Goal: Transaction & Acquisition: Purchase product/service

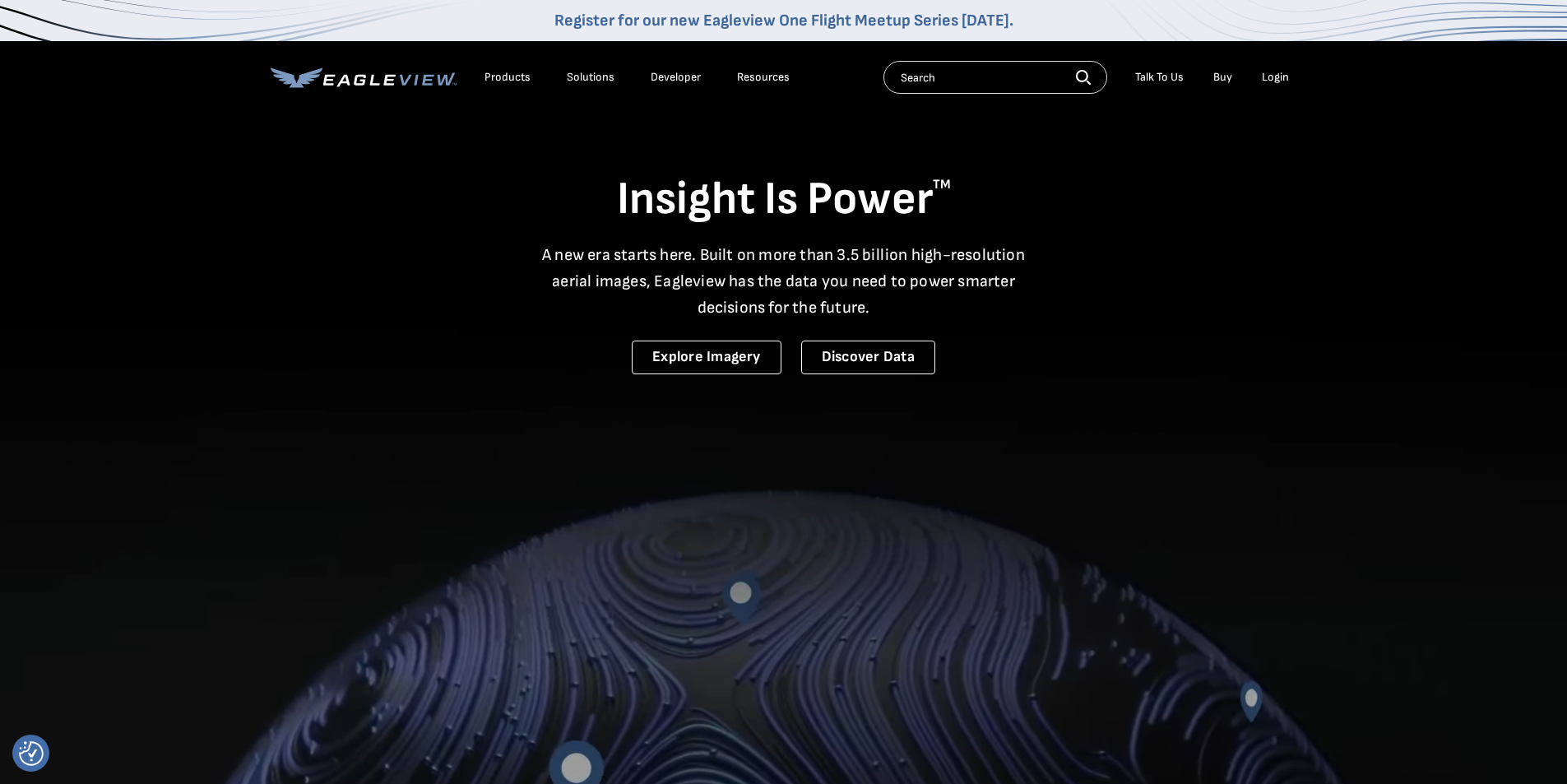
click at [1271, 82] on div "Login" at bounding box center [1276, 76] width 27 height 15
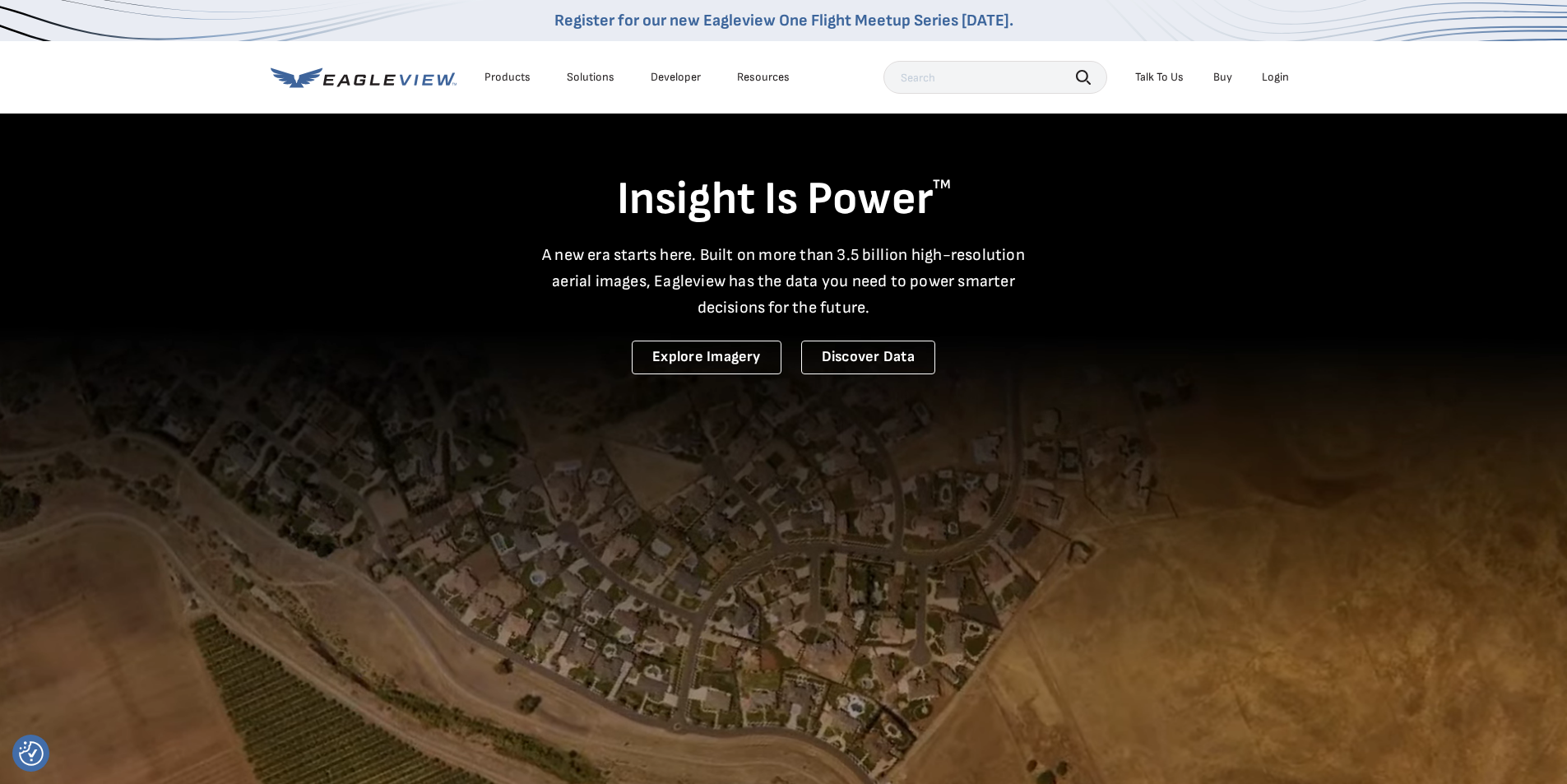
click at [1269, 81] on div "Login" at bounding box center [1276, 76] width 27 height 15
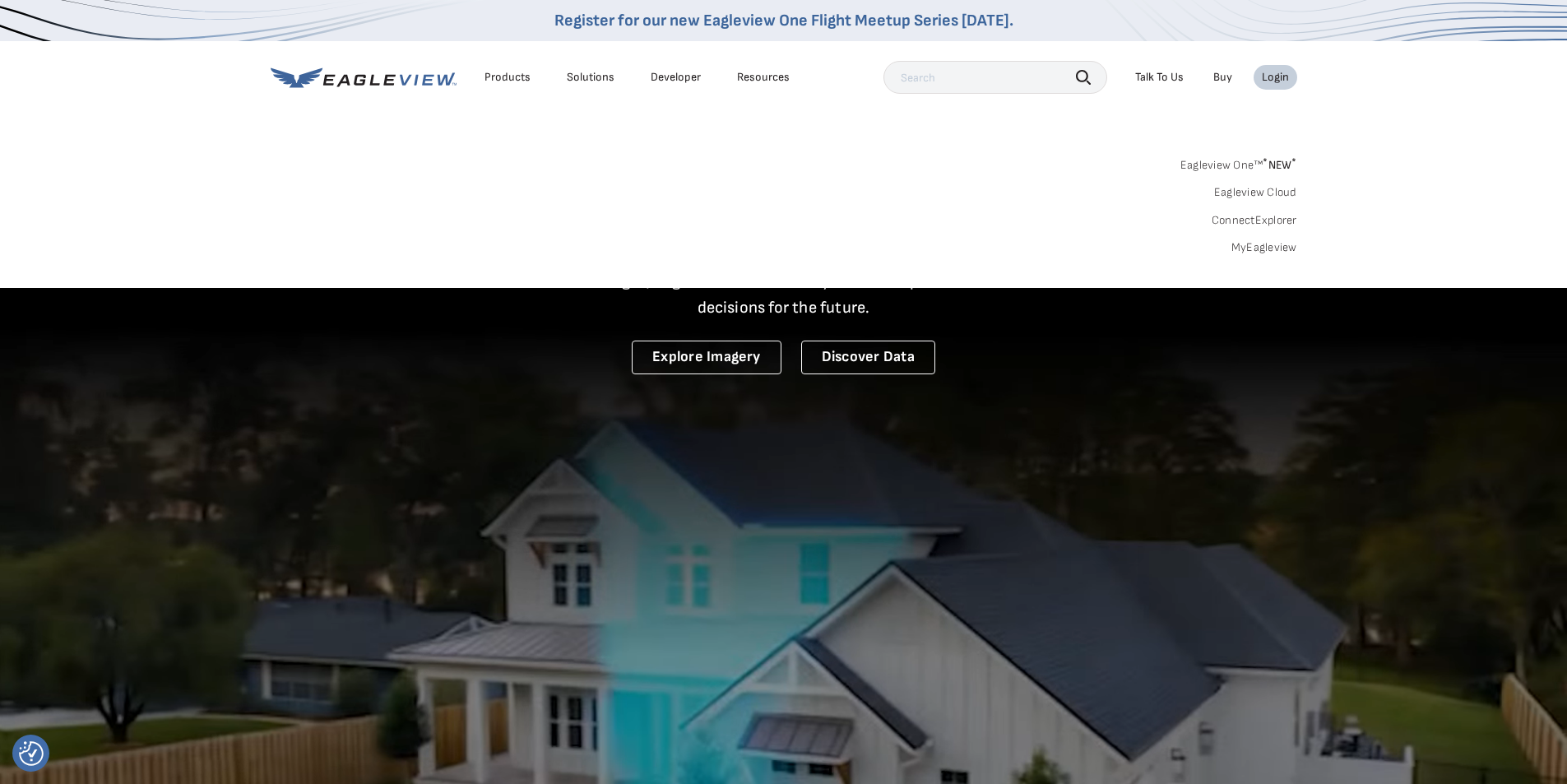
click at [1262, 242] on link "MyEagleview" at bounding box center [1265, 247] width 66 height 15
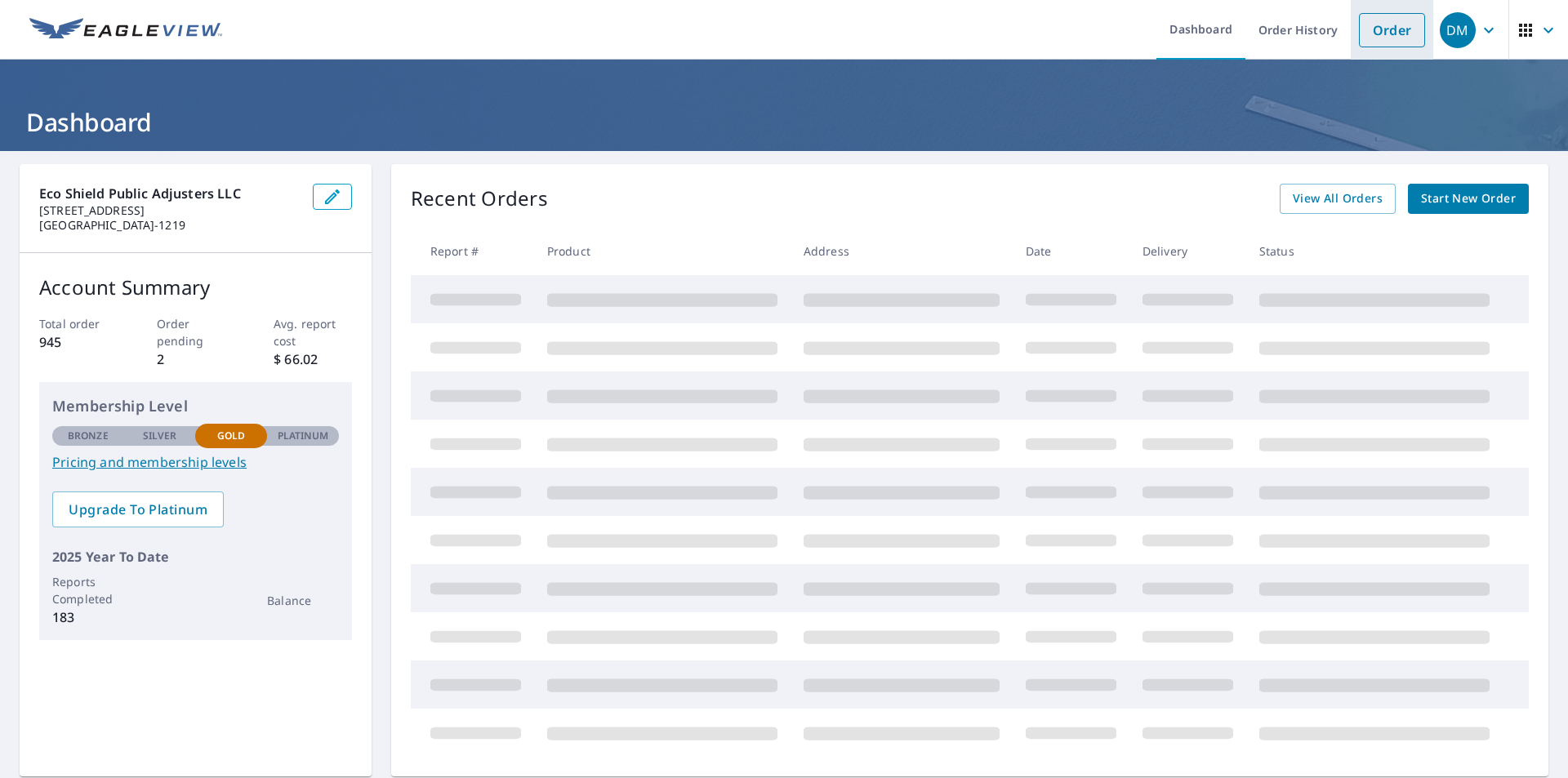
click at [1358, 32] on link "Order" at bounding box center [1392, 30] width 67 height 34
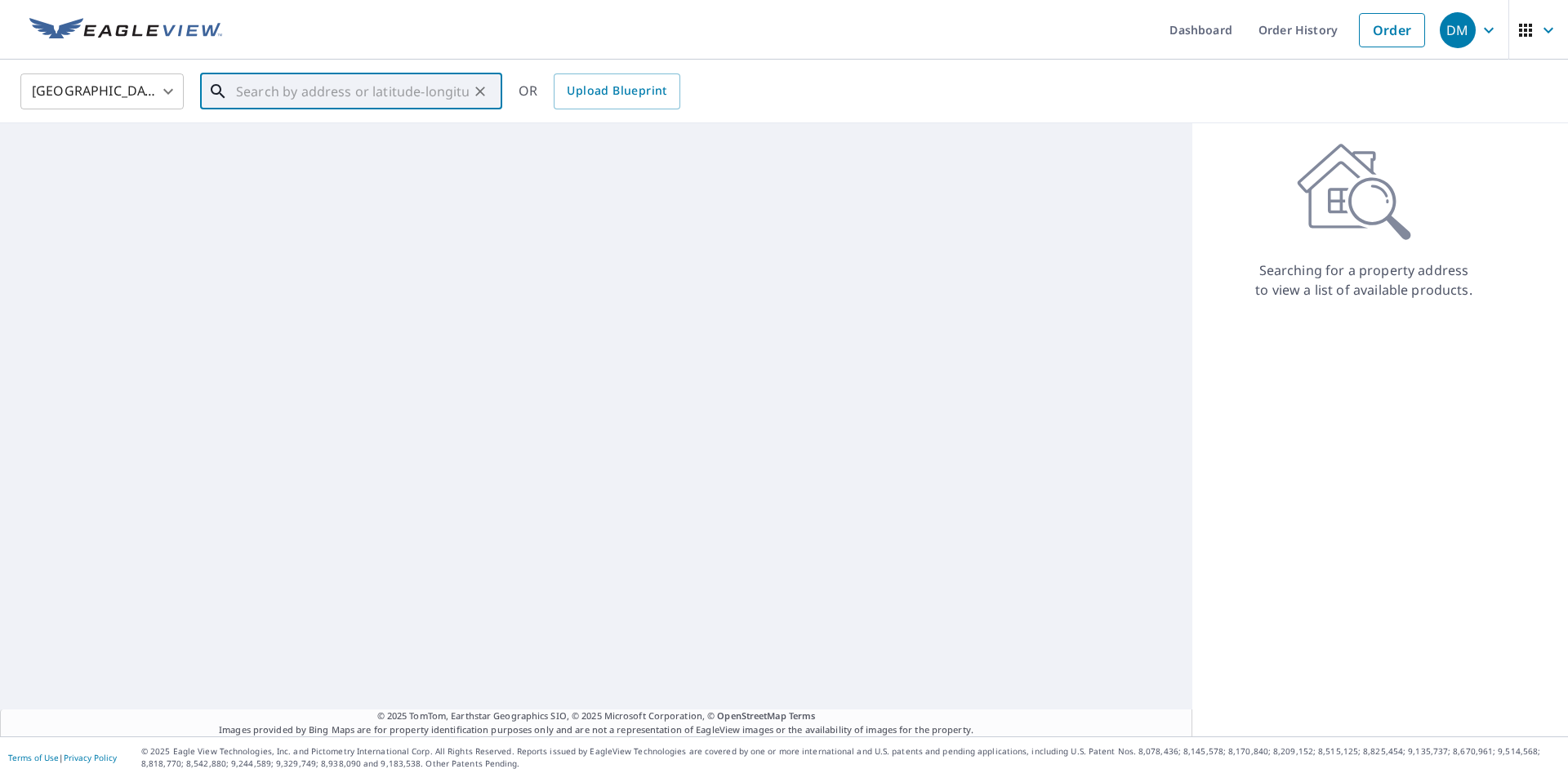
click at [299, 92] on input "text" at bounding box center [352, 91] width 233 height 46
paste input "447 Alma Terrace, Cary, IL 60013"
click at [310, 151] on p "Cary, IL 60013" at bounding box center [361, 156] width 257 height 16
type input "447 Alma Ter Cary, IL 60013"
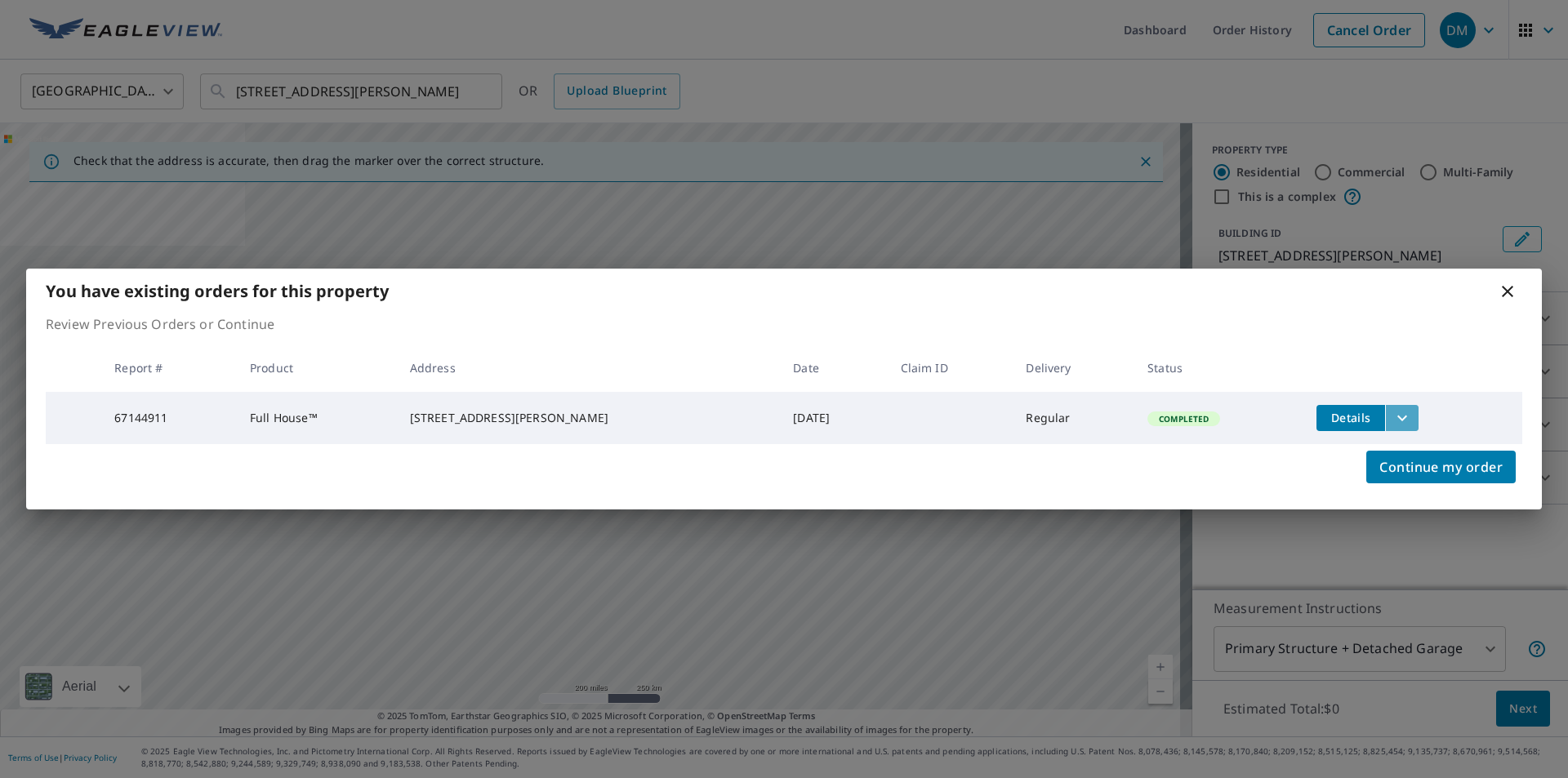
click at [1392, 410] on icon "filesDropdownBtn-67144911" at bounding box center [1402, 418] width 20 height 20
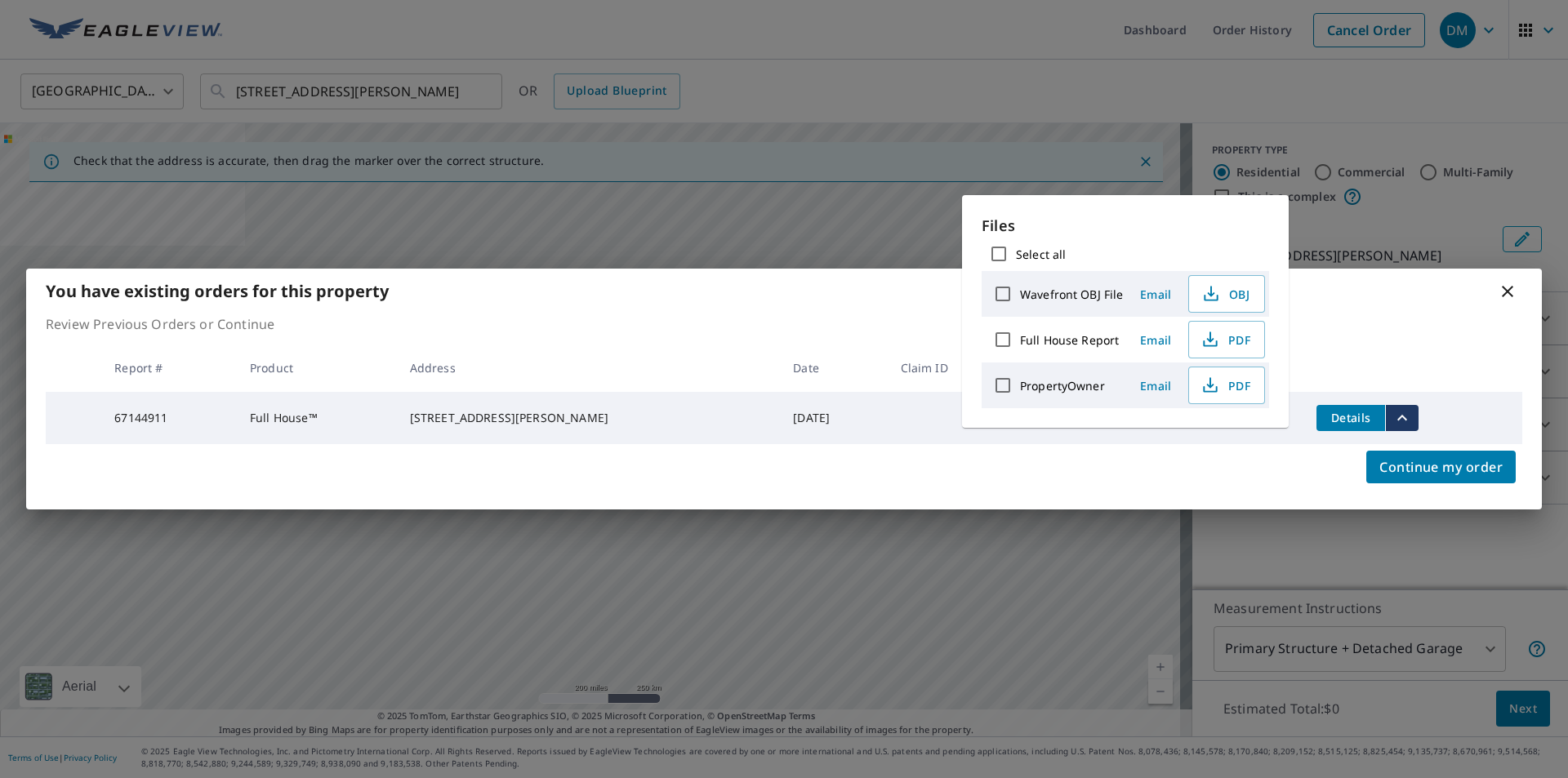
click at [1510, 288] on icon at bounding box center [1507, 291] width 20 height 20
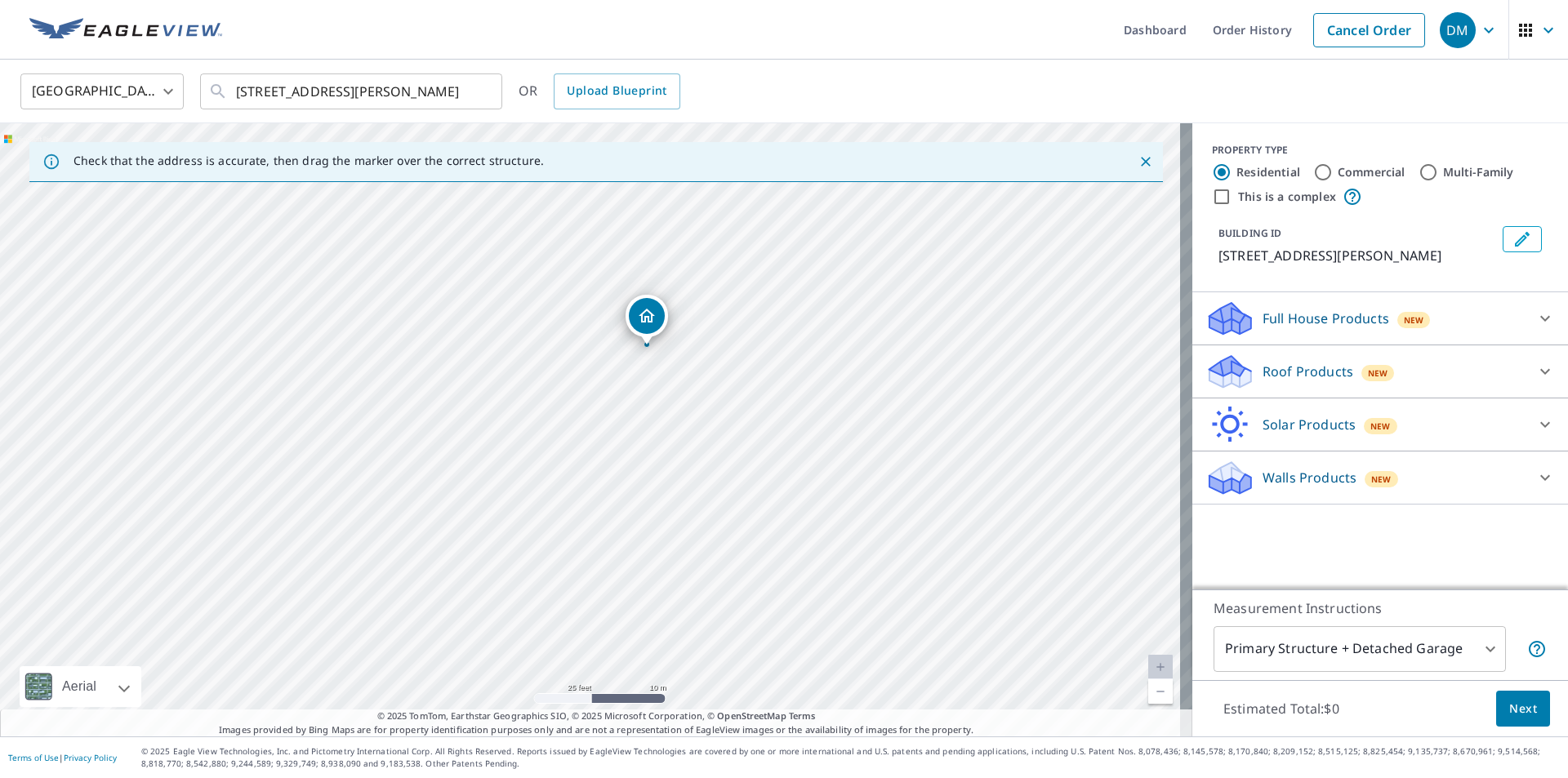
click at [1525, 312] on div at bounding box center [1545, 318] width 39 height 39
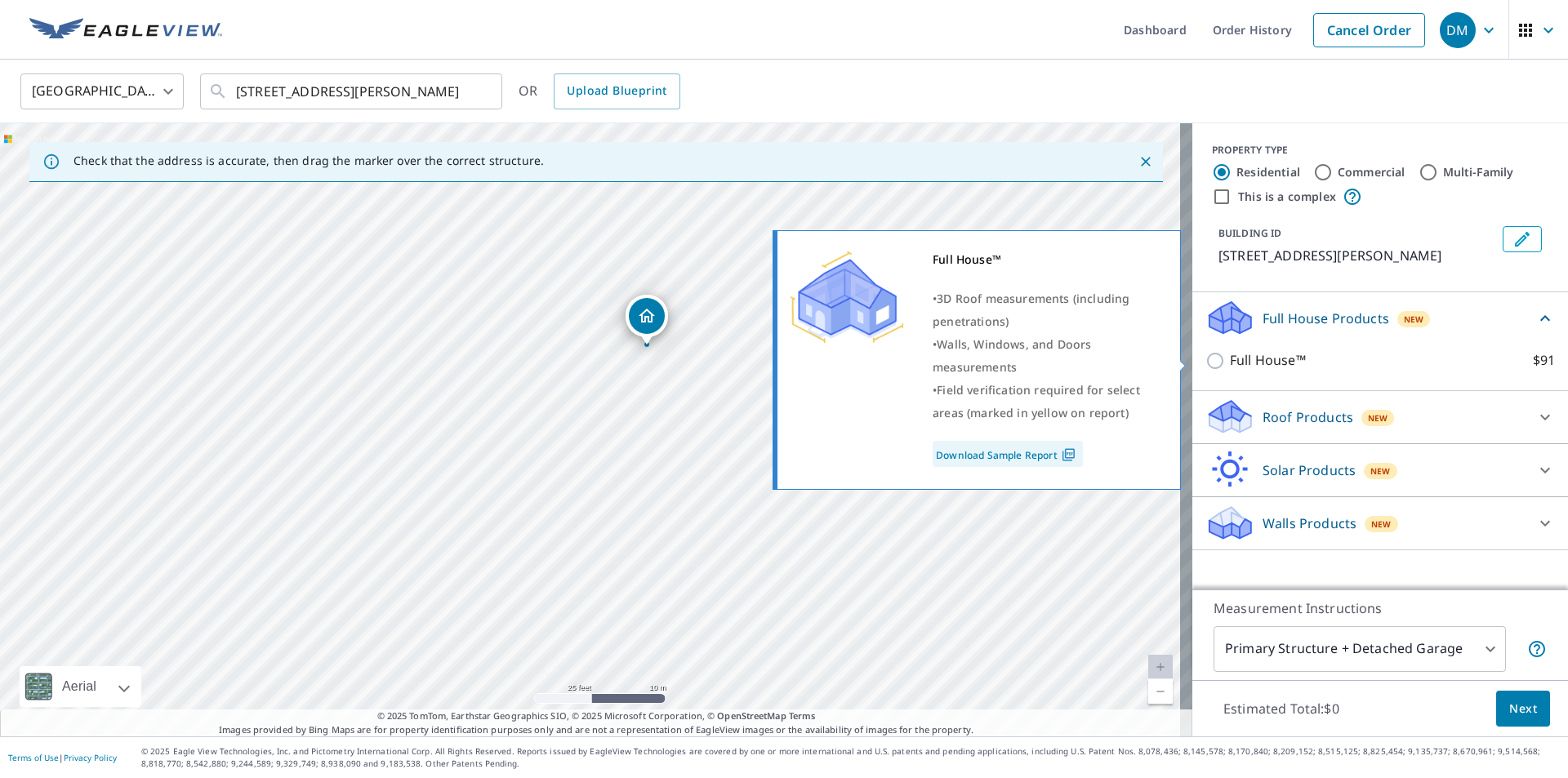
click at [1235, 358] on p "Full House™" at bounding box center [1267, 360] width 76 height 20
click at [1230, 358] on input "Full House™ $91" at bounding box center [1217, 360] width 25 height 20
checkbox input "true"
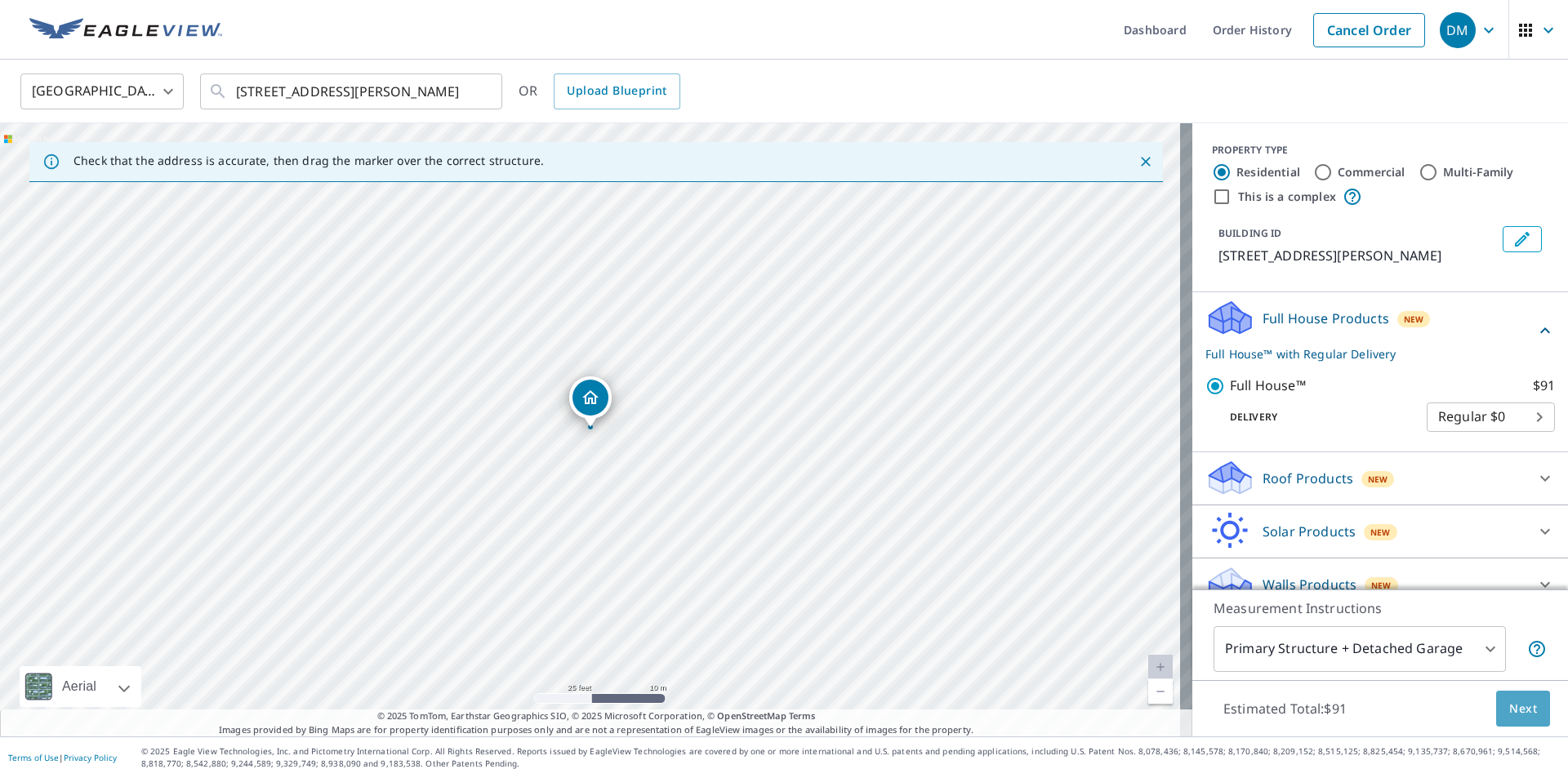
click at [1511, 706] on span "Next" at bounding box center [1523, 709] width 28 height 20
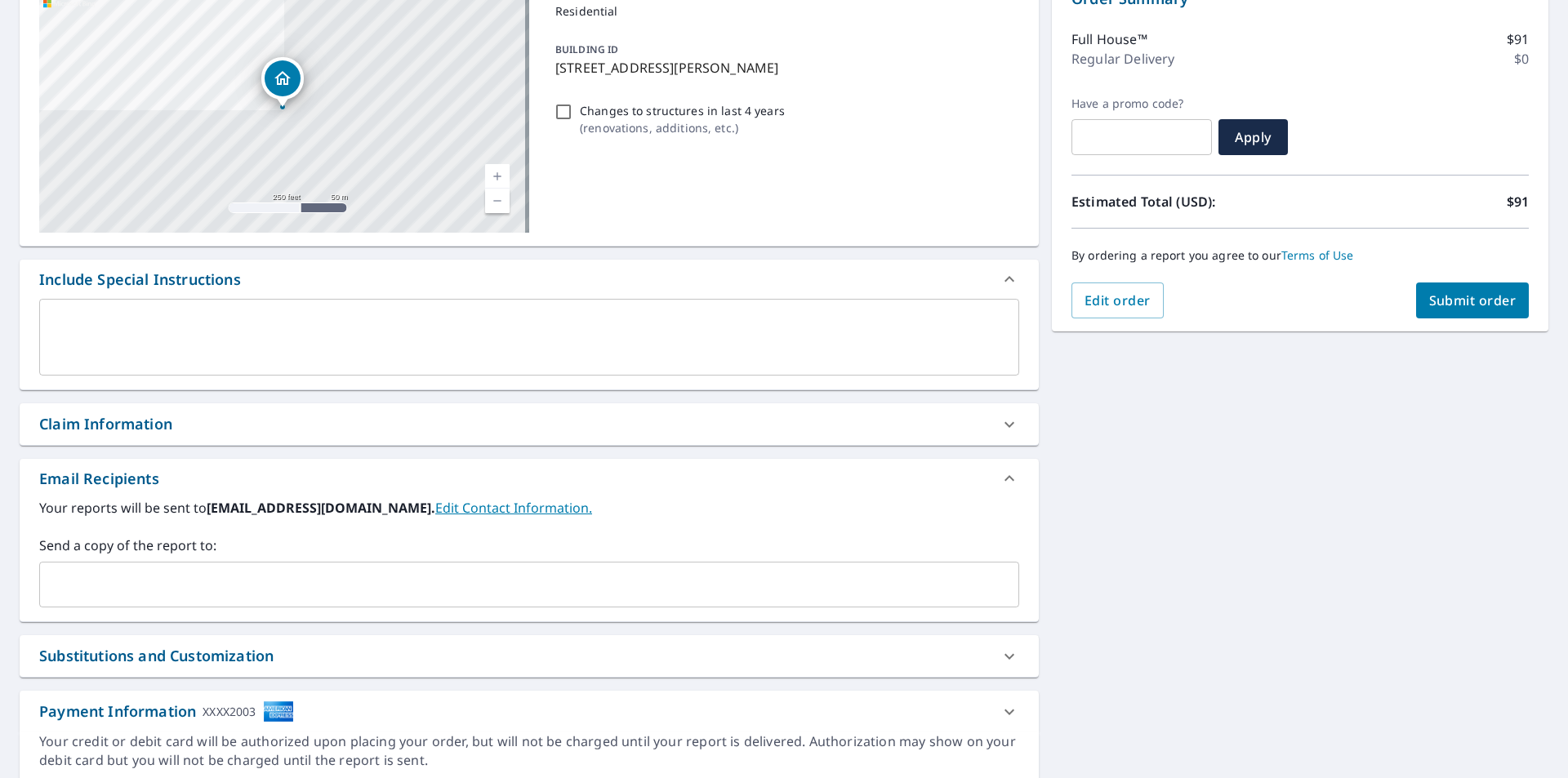
scroll to position [245, 0]
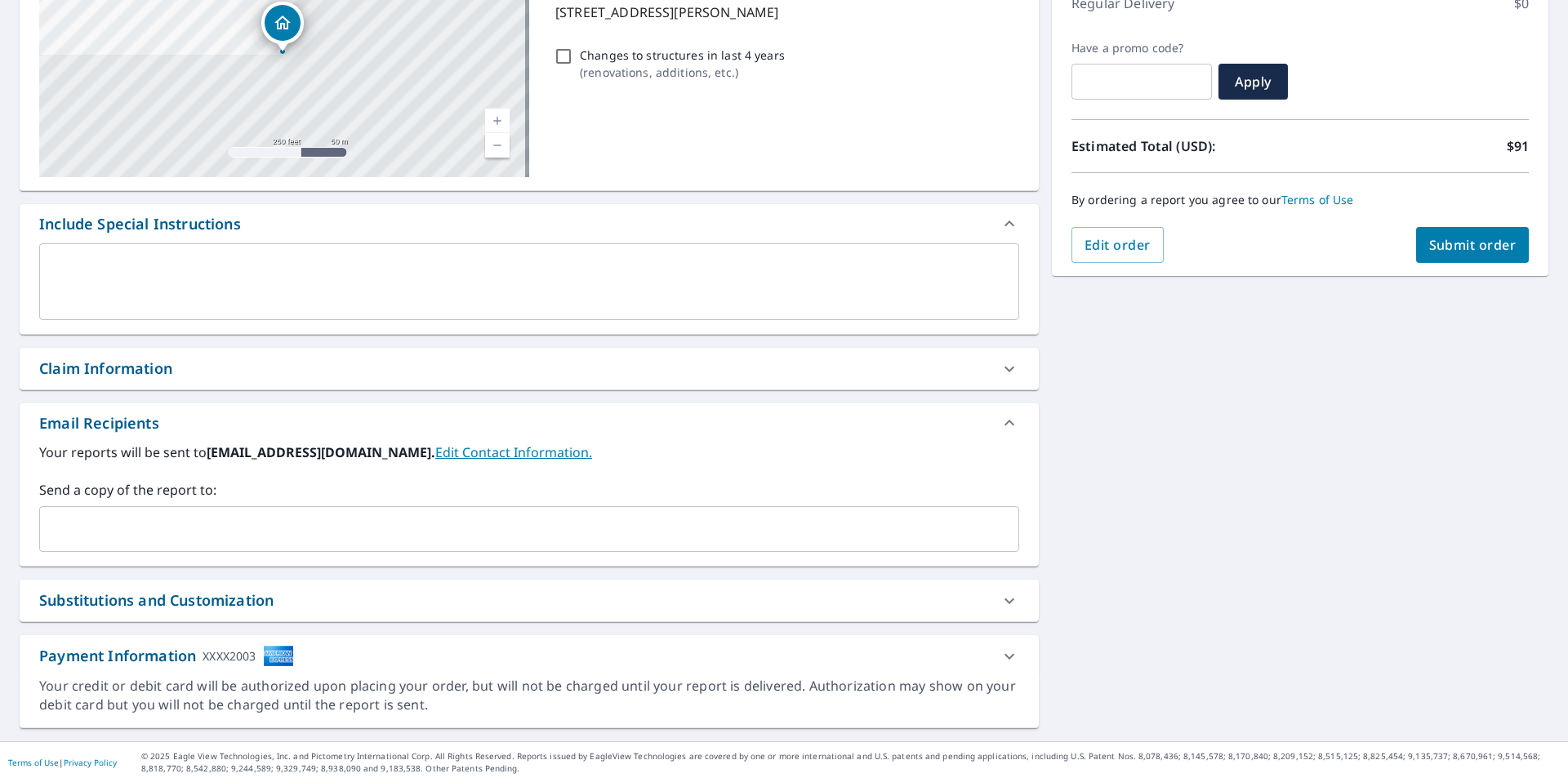
click at [705, 536] on input "text" at bounding box center [517, 528] width 940 height 31
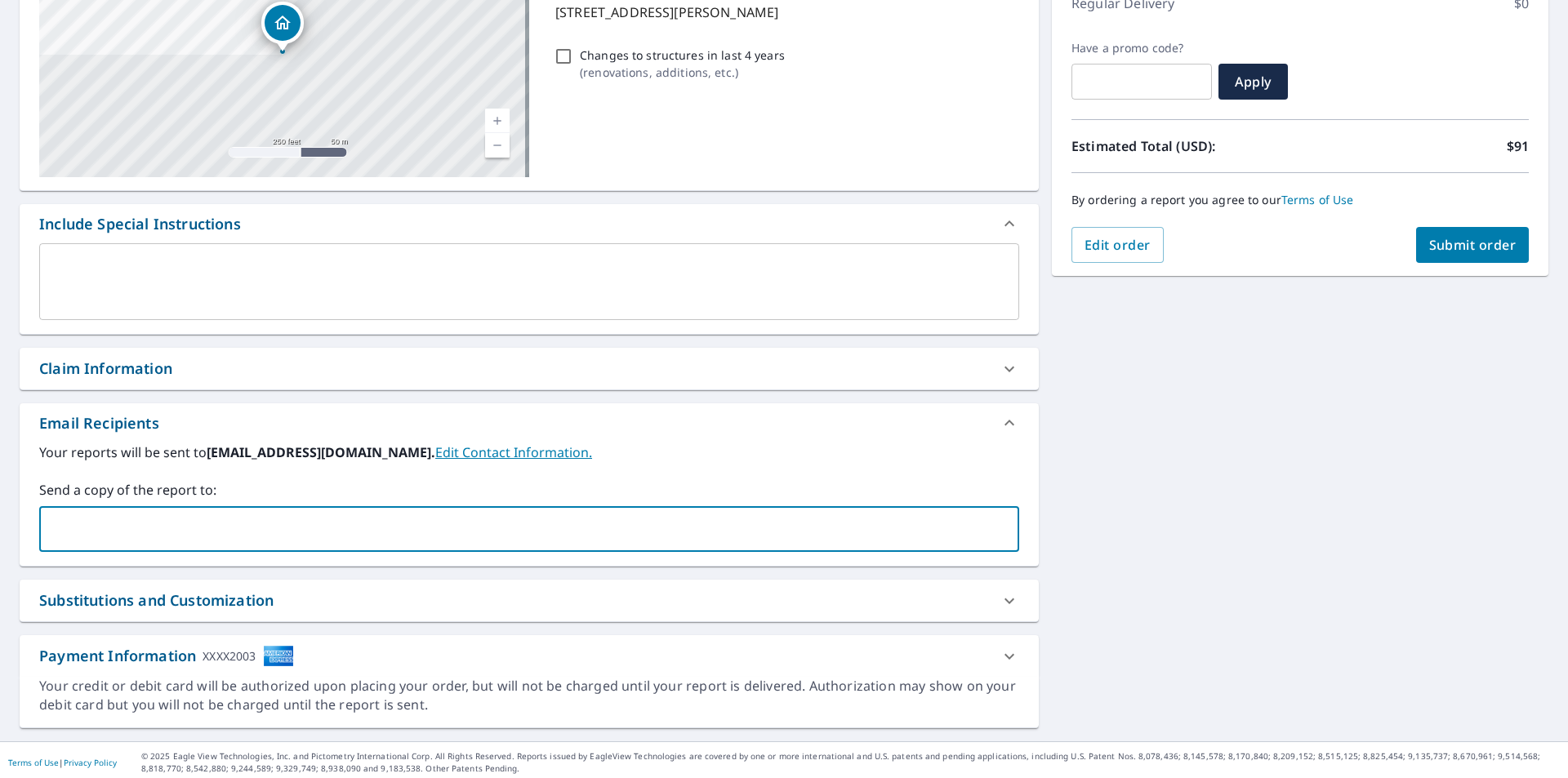
type input "gabriel.ecoshield@live.com"
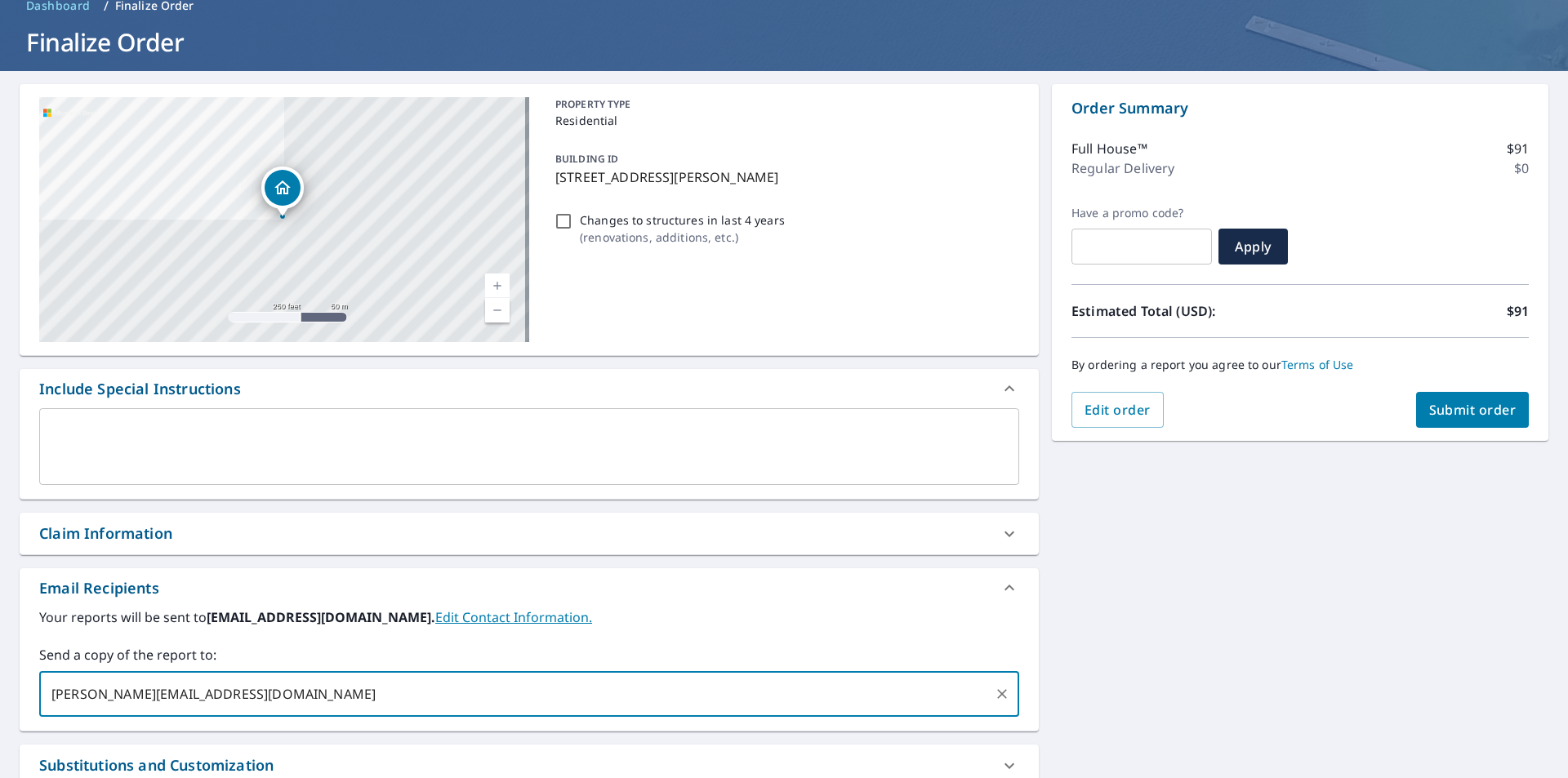
scroll to position [82, 0]
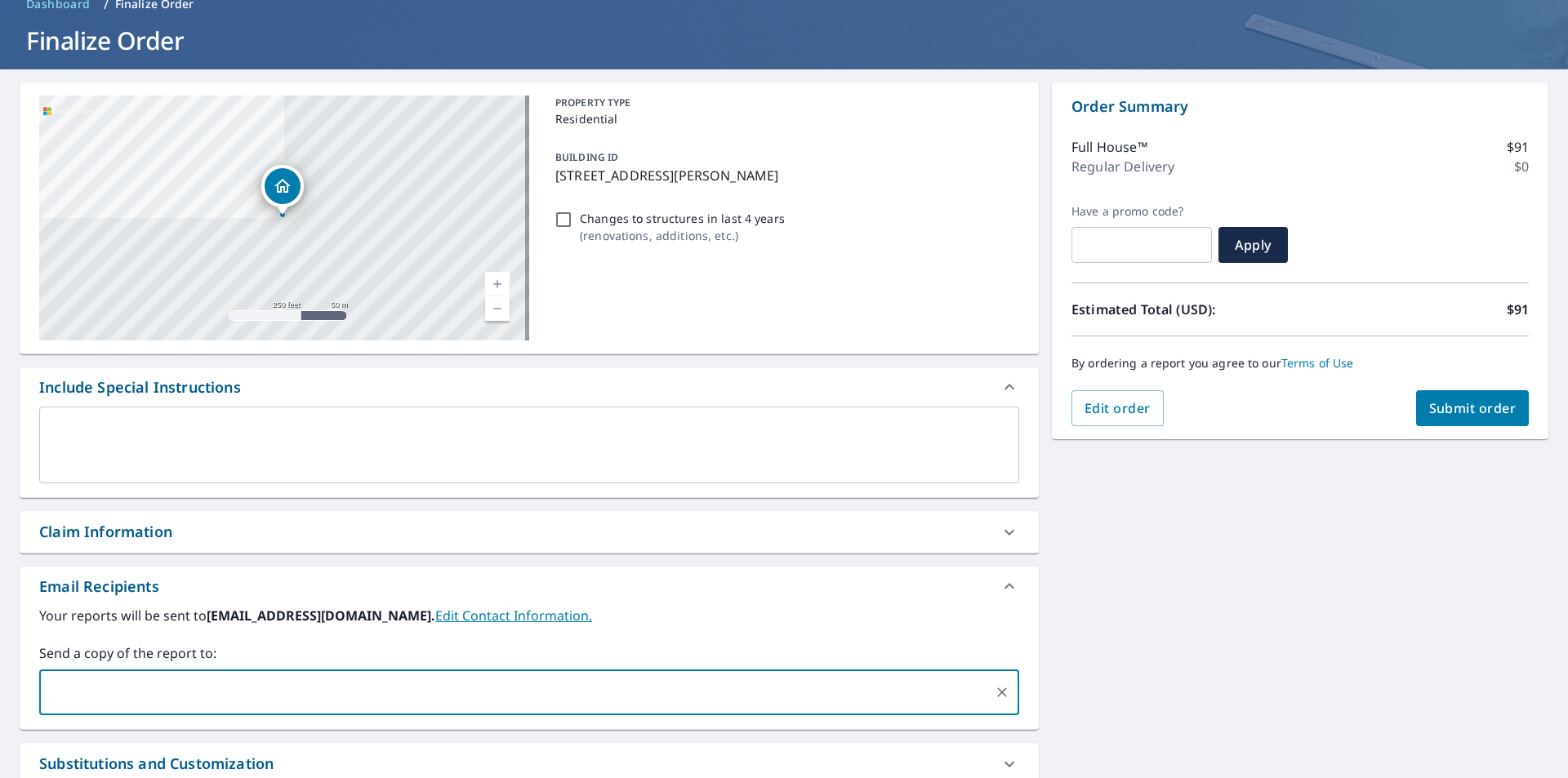
click at [1444, 412] on span "Submit order" at bounding box center [1473, 407] width 87 height 18
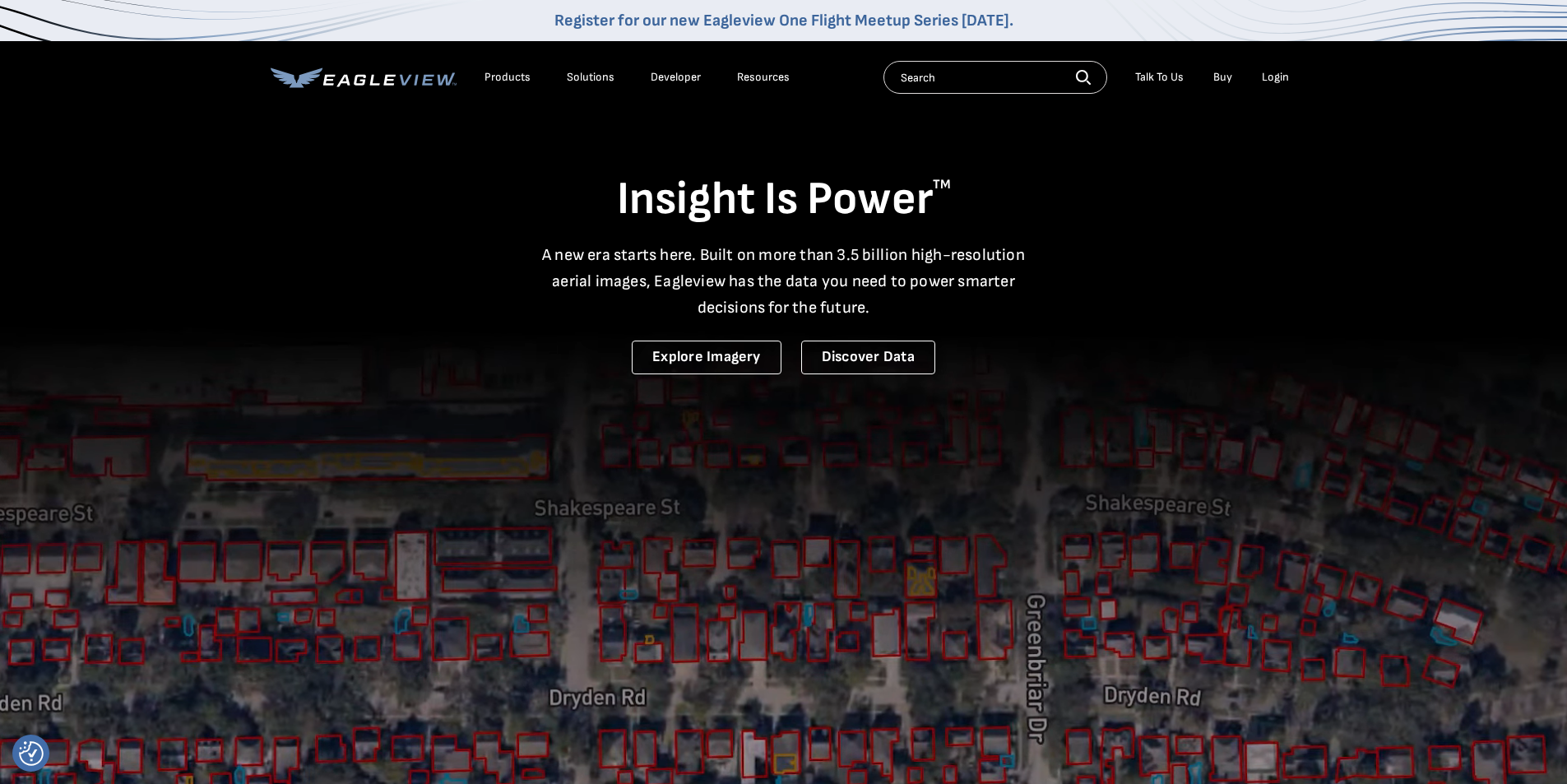
click at [1265, 78] on div "Login" at bounding box center [1276, 76] width 27 height 15
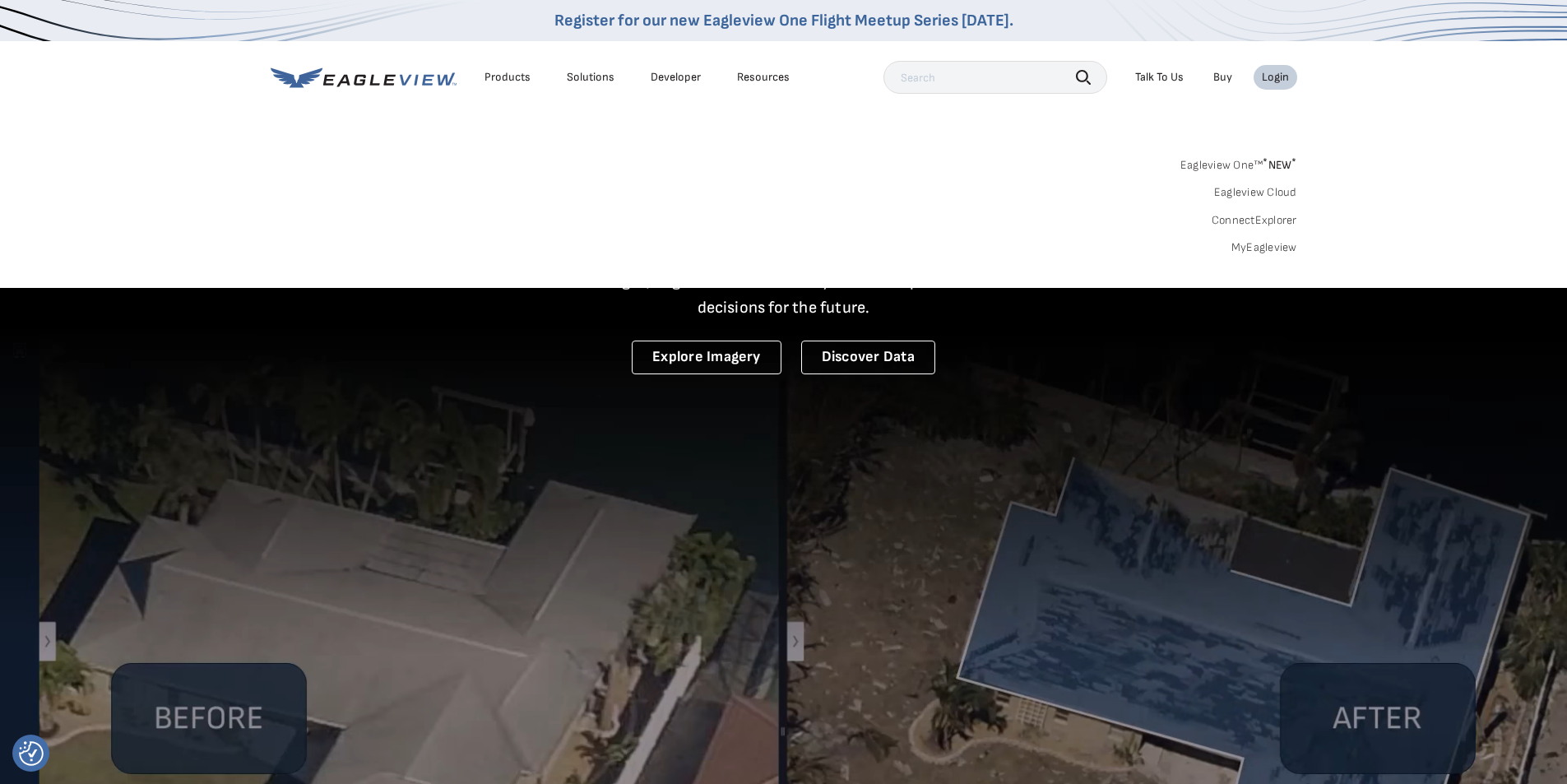
click at [1243, 244] on link "MyEagleview" at bounding box center [1265, 247] width 66 height 15
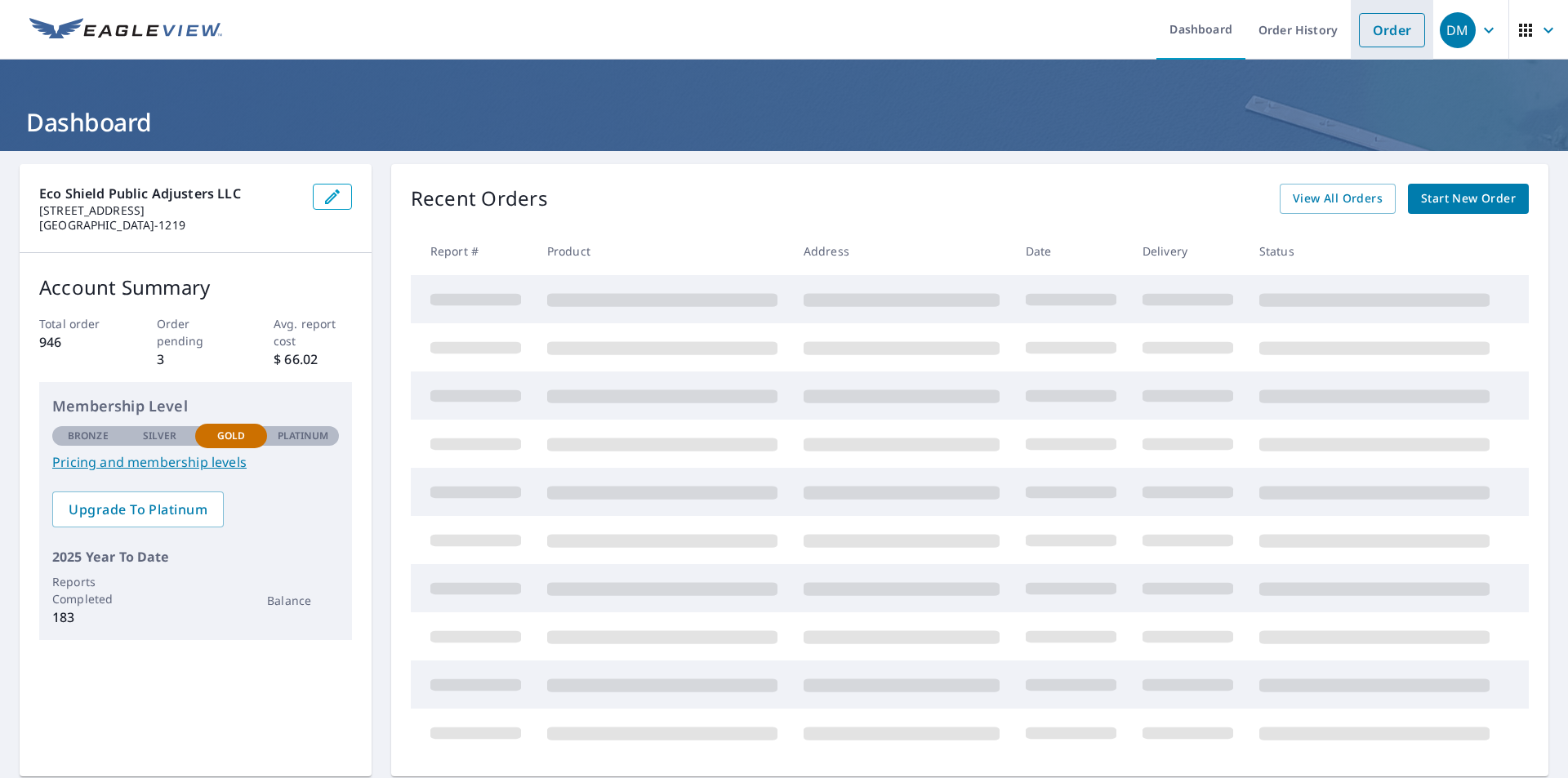
click at [1364, 28] on link "Order" at bounding box center [1392, 30] width 67 height 34
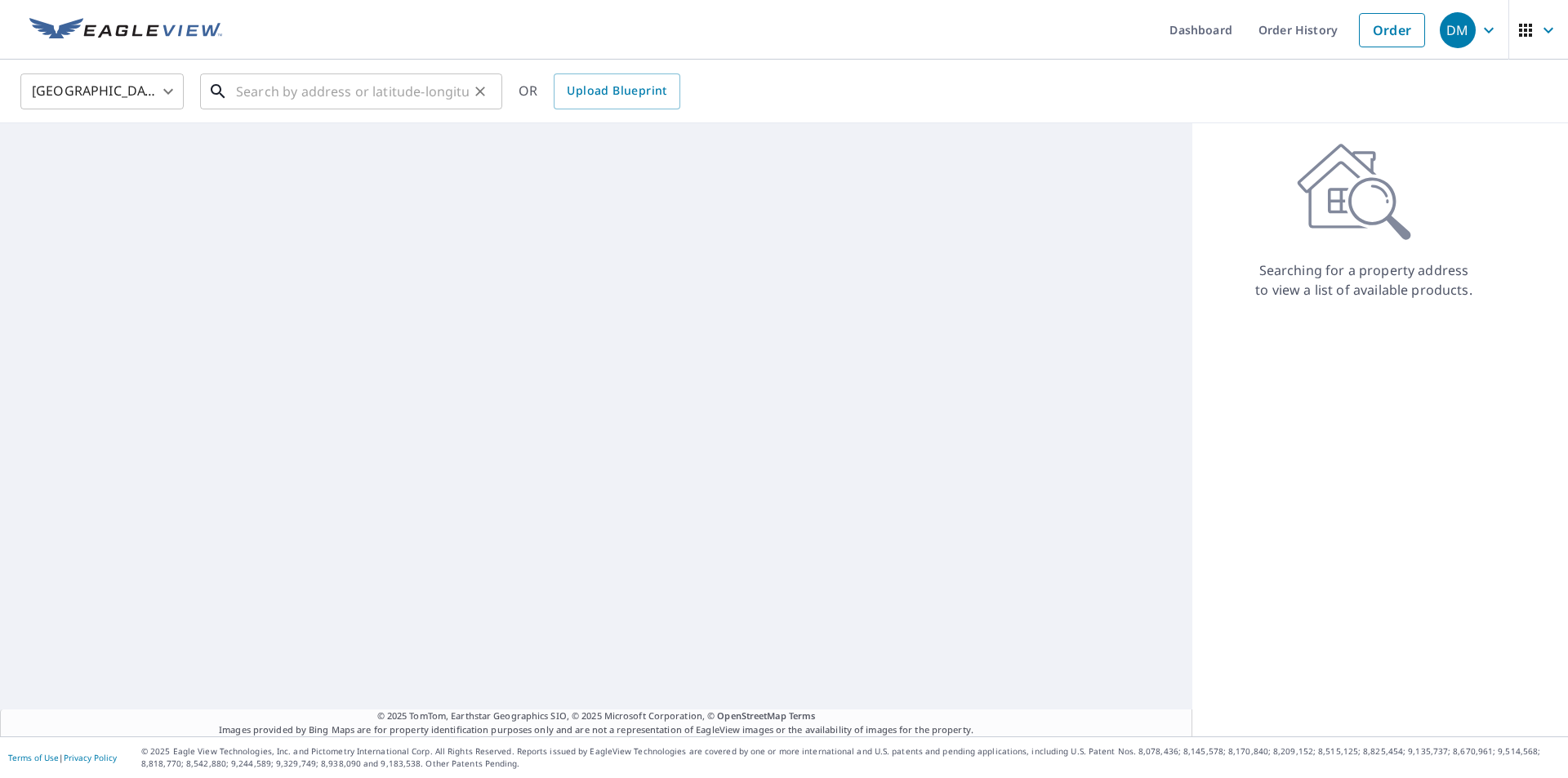
click at [310, 89] on input "text" at bounding box center [352, 91] width 233 height 46
paste input "1940 N Nordica Ave, Elmwood Park, IL 60707"
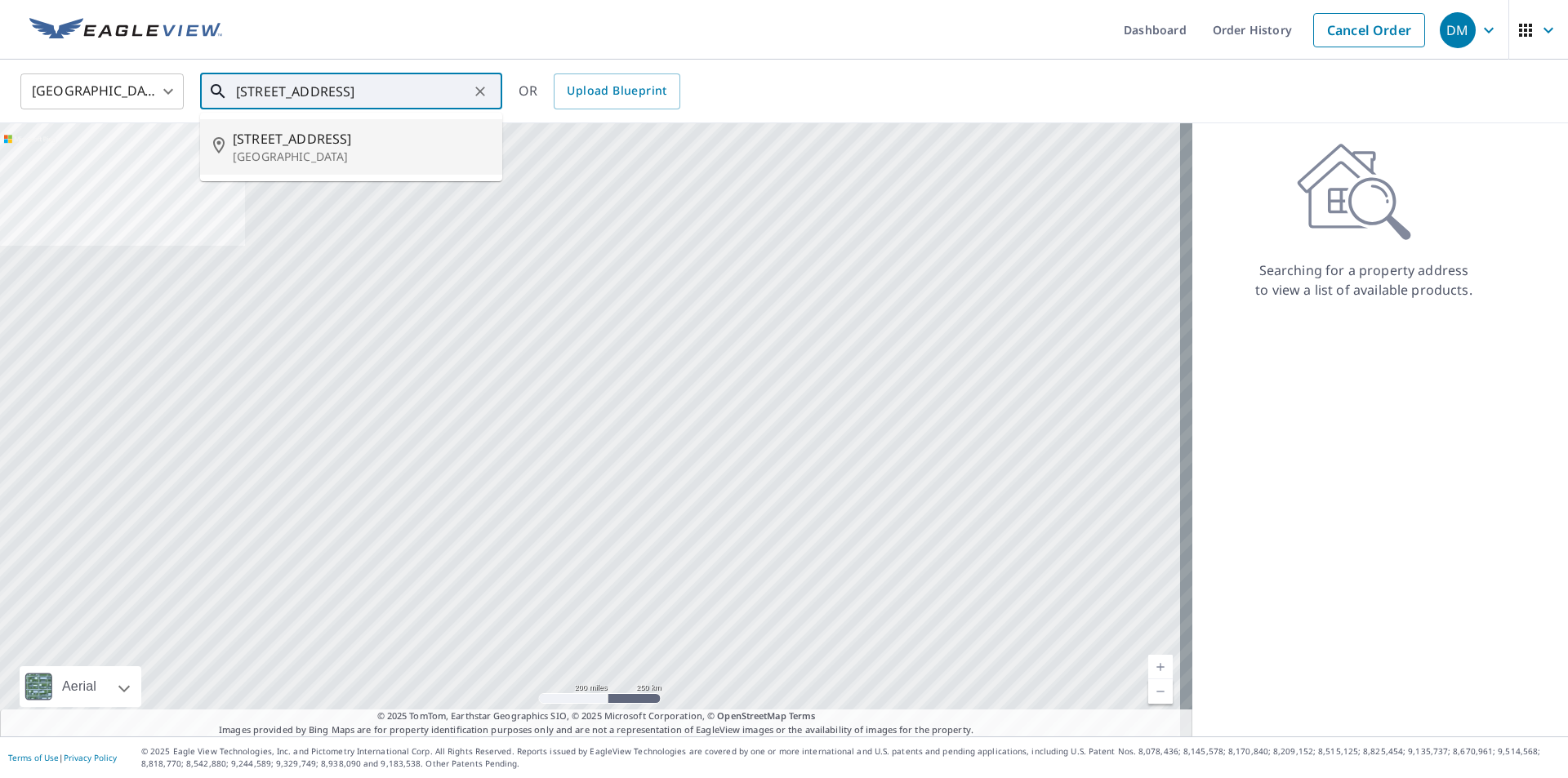
click at [314, 145] on span "1940 N Nordica Ave" at bounding box center [361, 138] width 257 height 20
type input "1940 N Nordica Ave Elmwood Park, IL 60707"
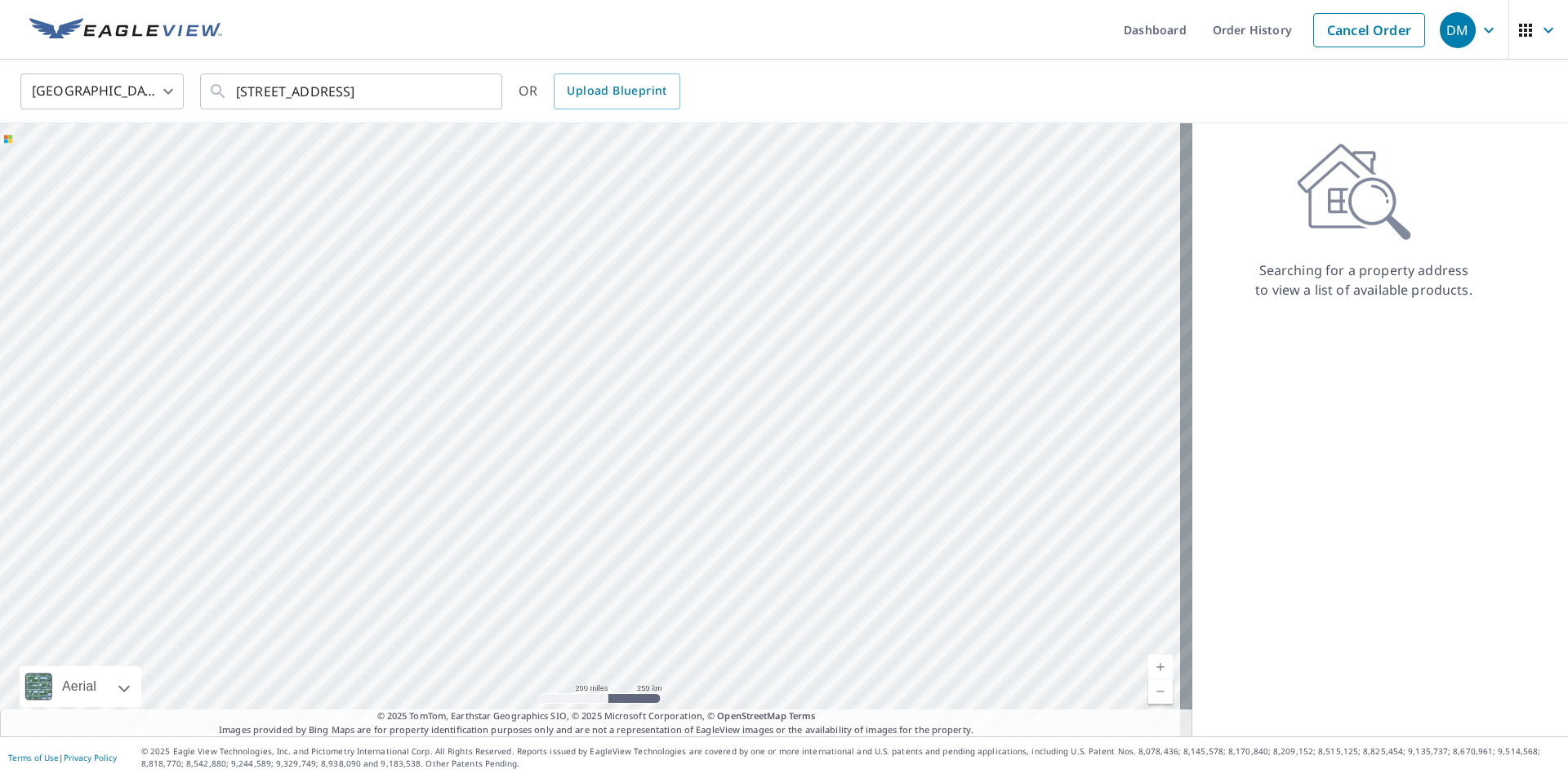
scroll to position [0, 0]
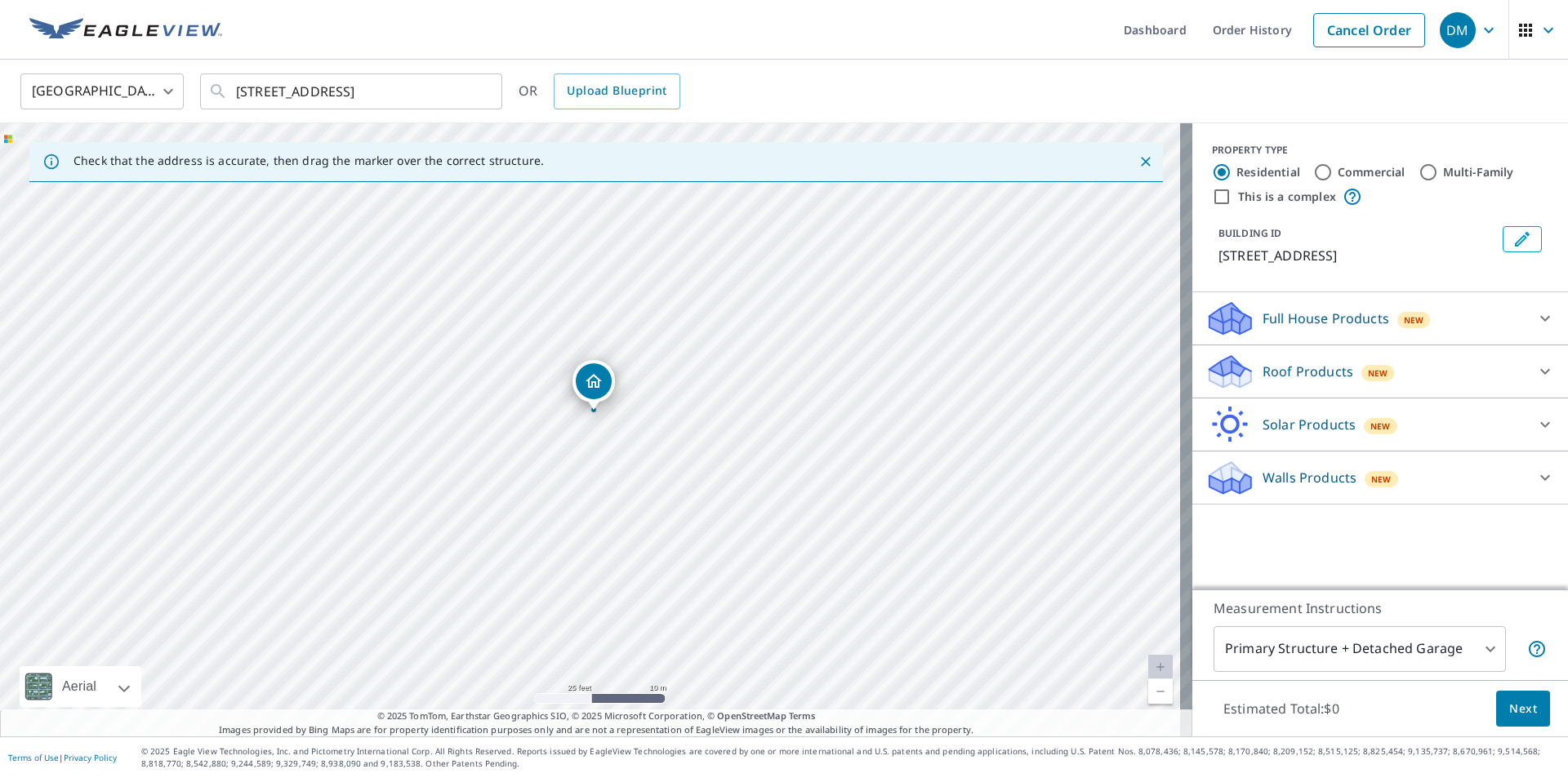
click at [1536, 369] on icon at bounding box center [1544, 371] width 20 height 20
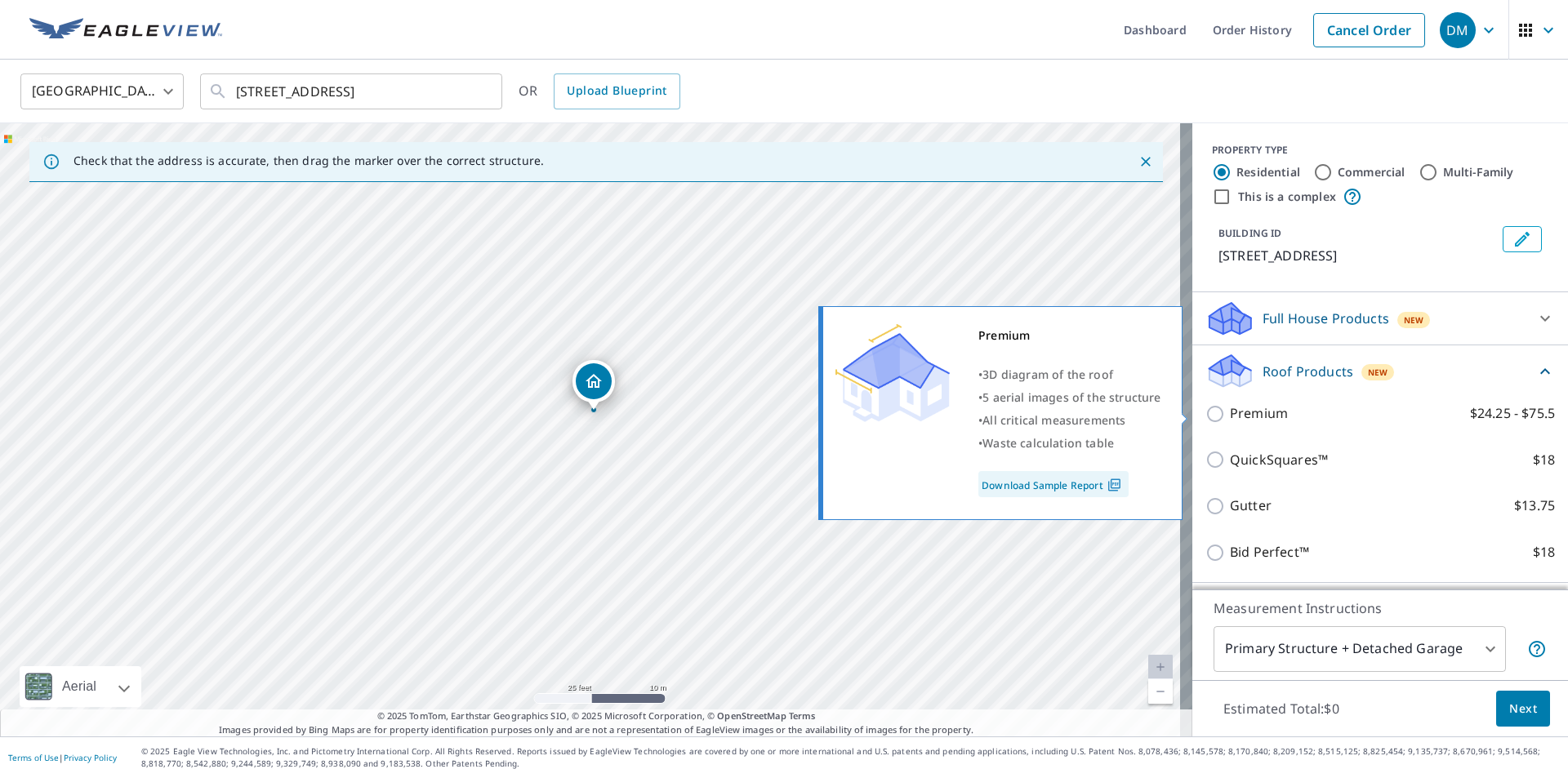
click at [1256, 413] on p "Premium" at bounding box center [1258, 413] width 58 height 20
click at [1230, 413] on input "Premium $24.25 - $75.5" at bounding box center [1217, 413] width 25 height 20
checkbox input "true"
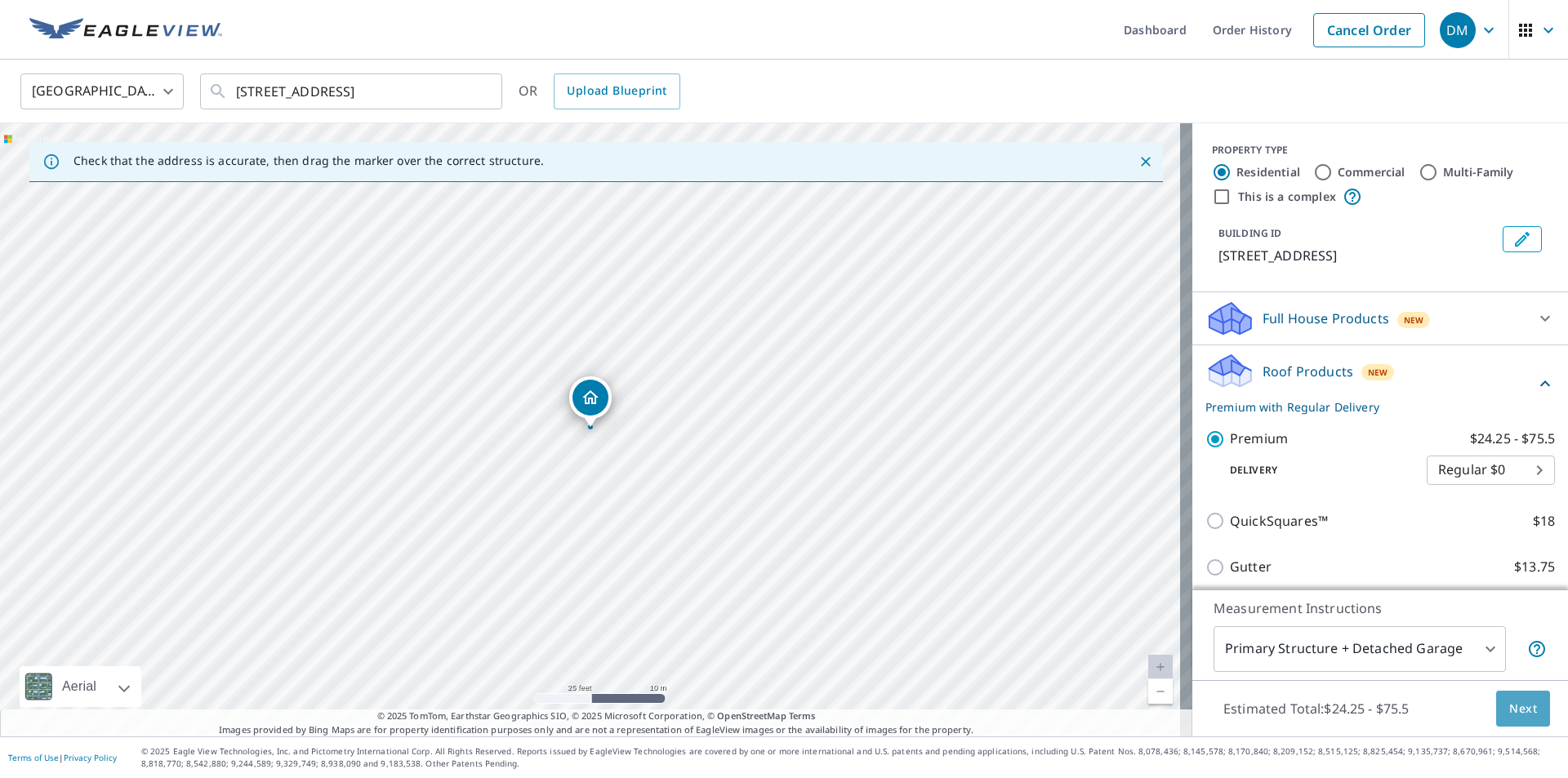
click at [1511, 709] on span "Next" at bounding box center [1523, 709] width 28 height 20
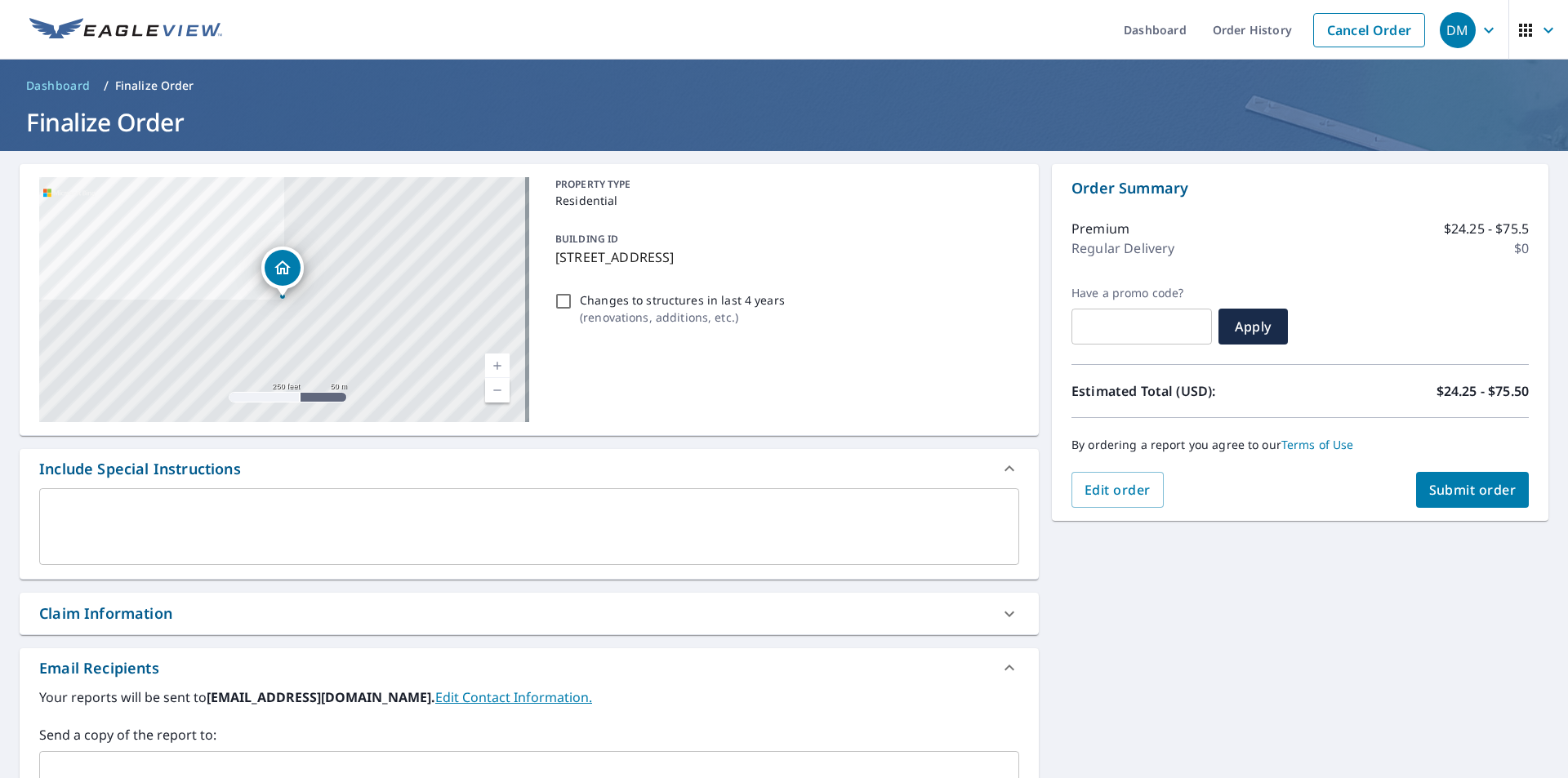
click at [214, 511] on textarea at bounding box center [529, 527] width 957 height 47
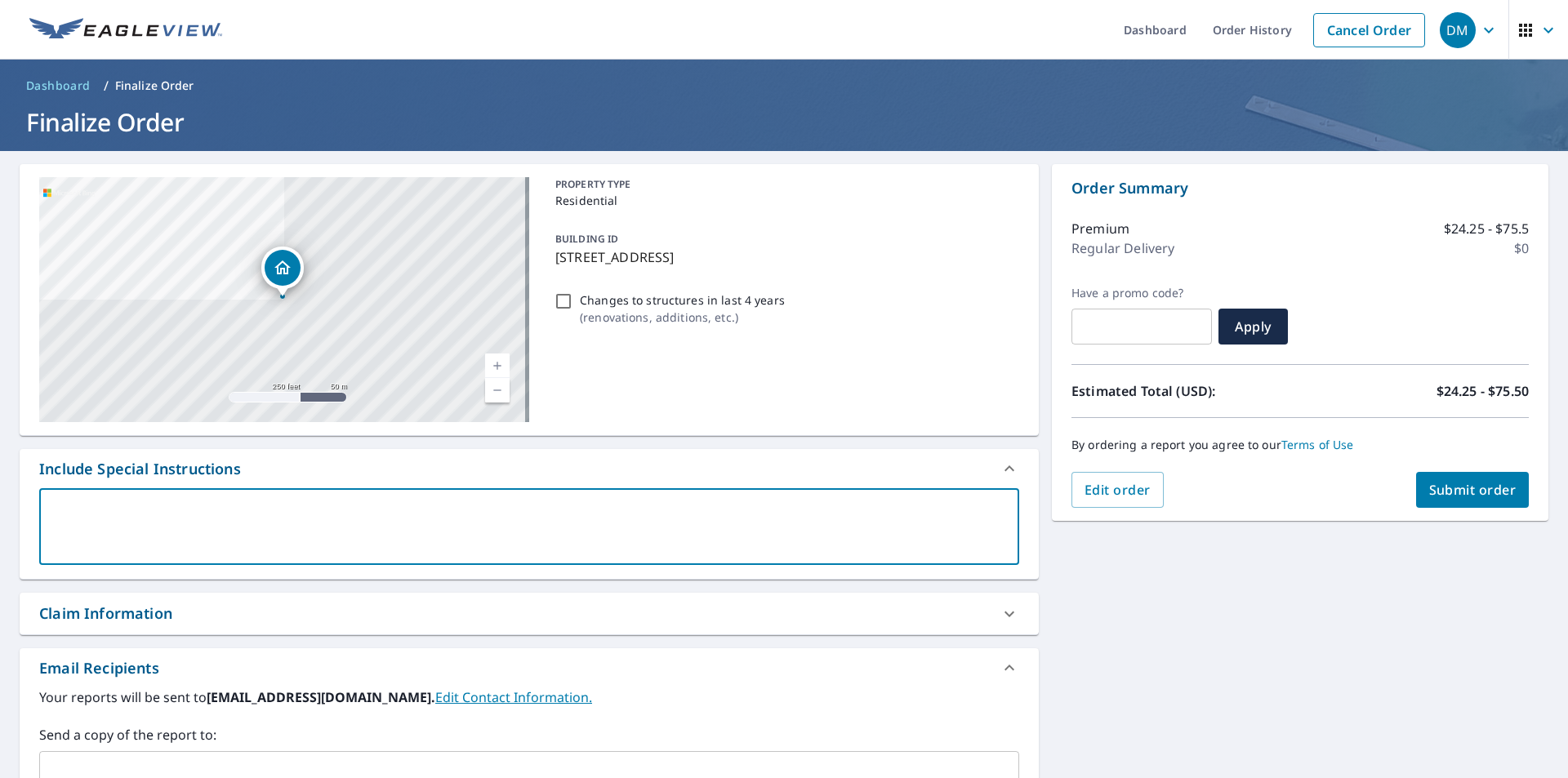
scroll to position [245, 0]
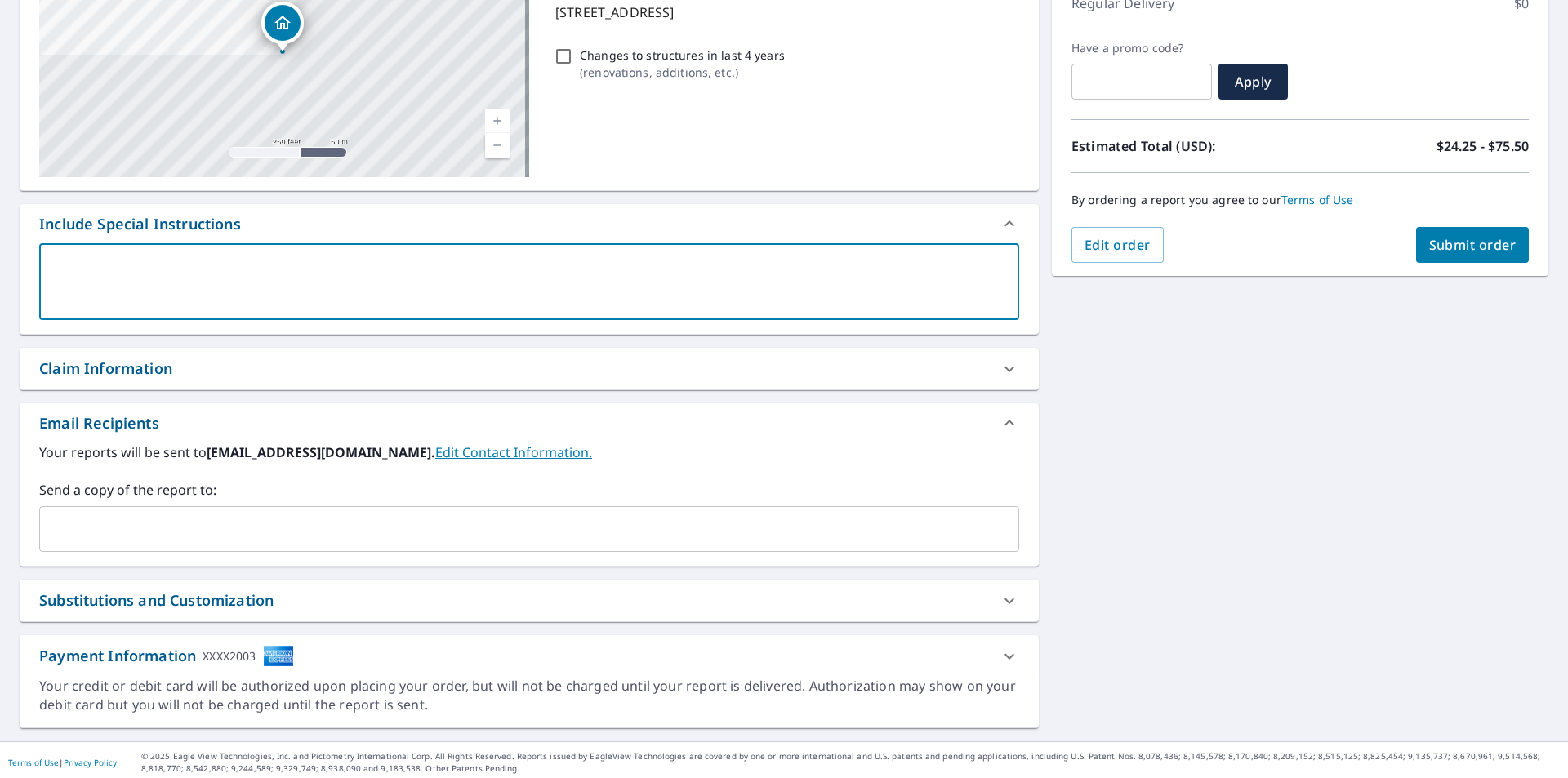
click at [198, 522] on input "text" at bounding box center [517, 528] width 940 height 31
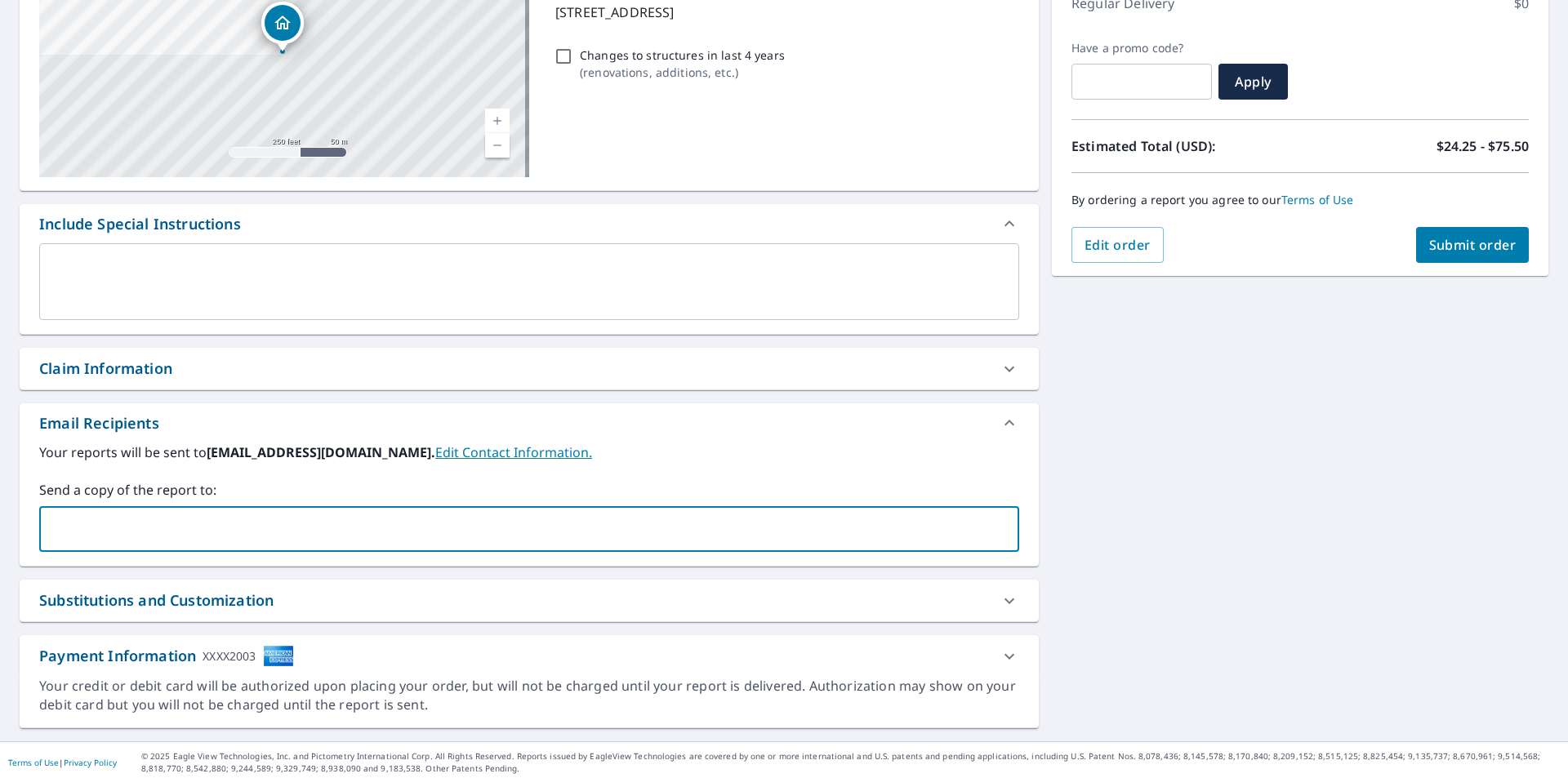
type input "gabriel.ecoshield@live.com"
click at [1129, 480] on div "1940 N Nordica Ave Chicago, IL 60707 Aerial Road A standard road map Aerial A d…" at bounding box center [784, 324] width 1568 height 835
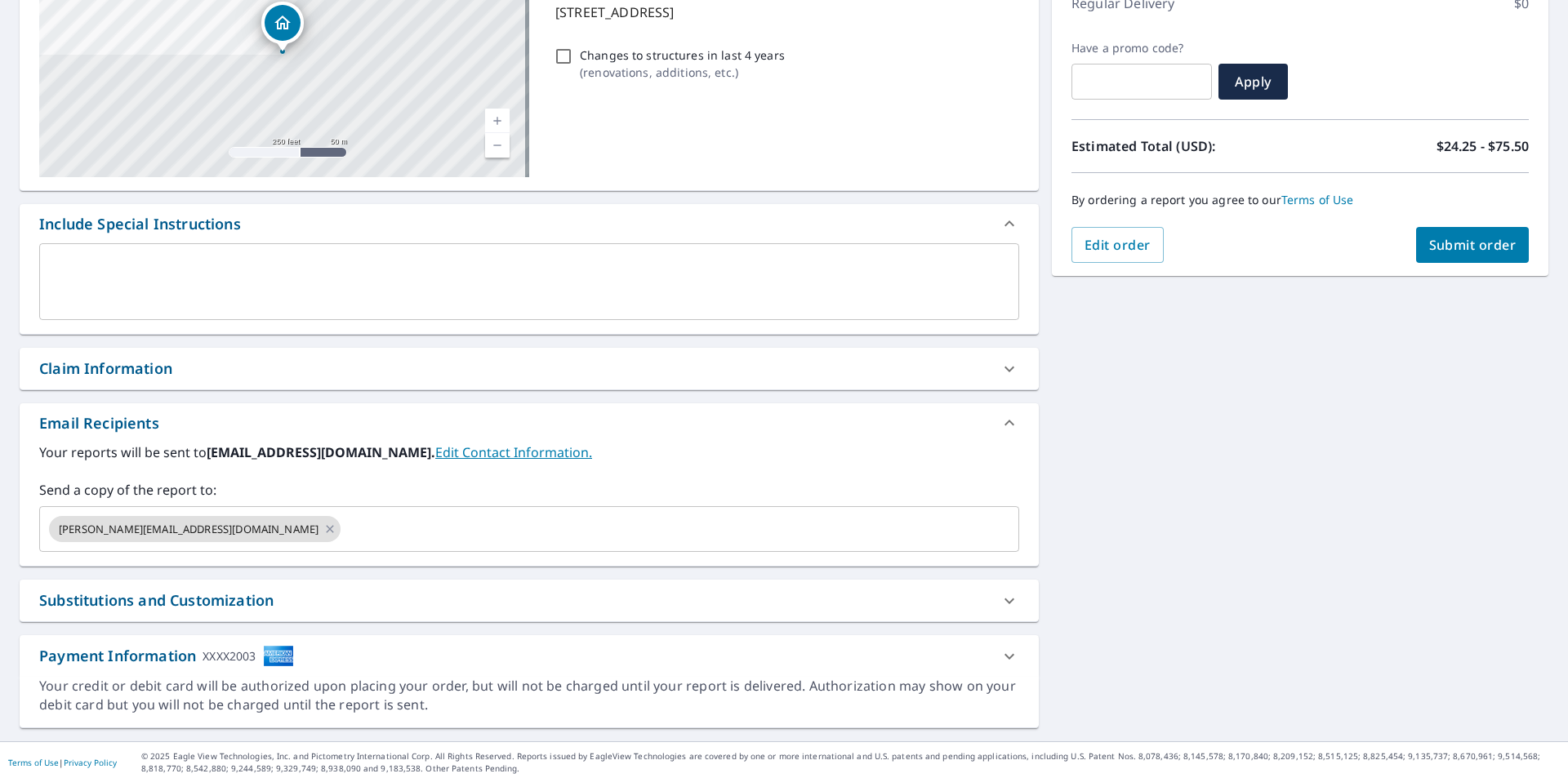
scroll to position [0, 0]
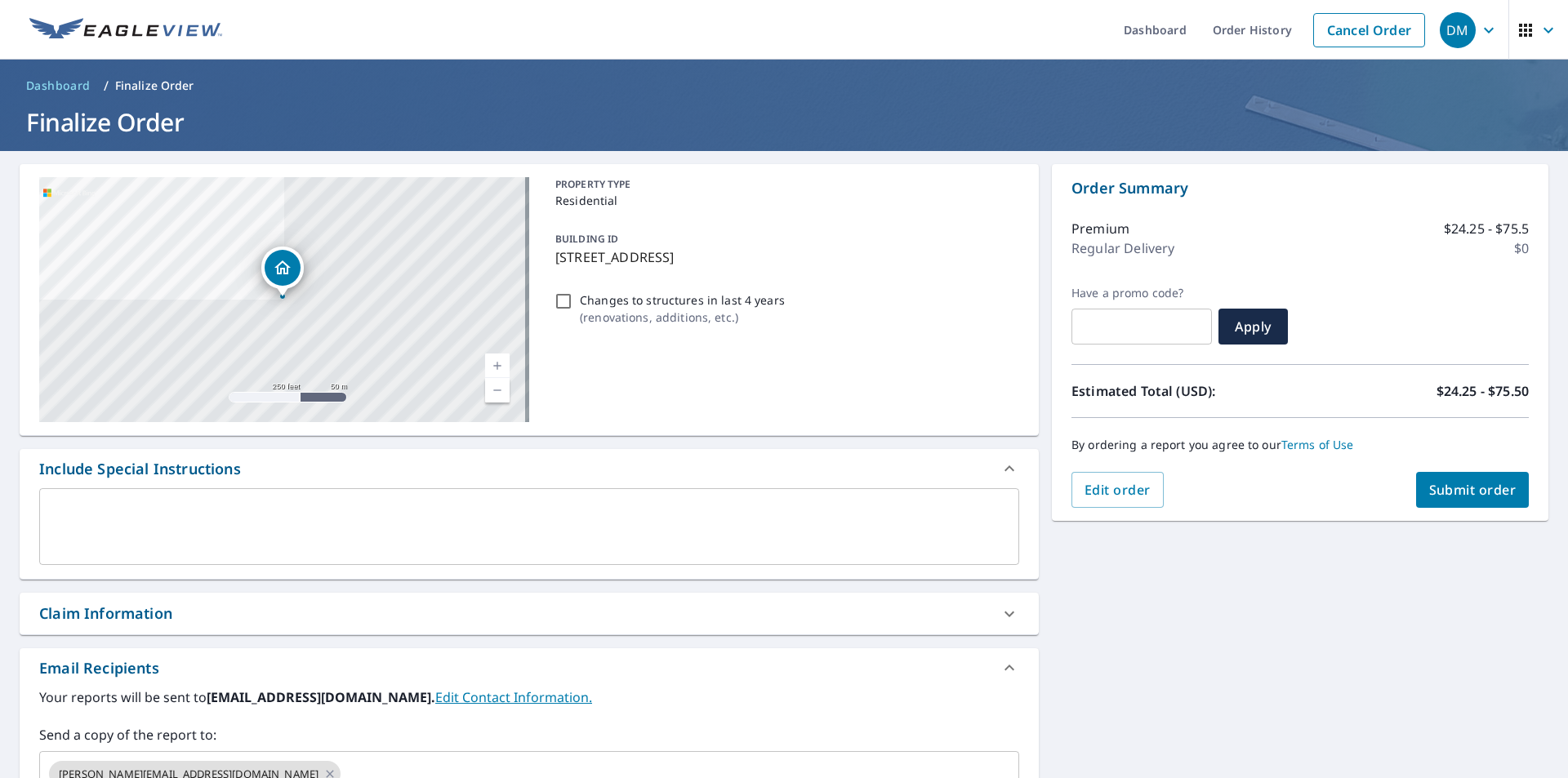
click at [1455, 493] on span "Submit order" at bounding box center [1473, 489] width 87 height 18
